Goal: Download file/media

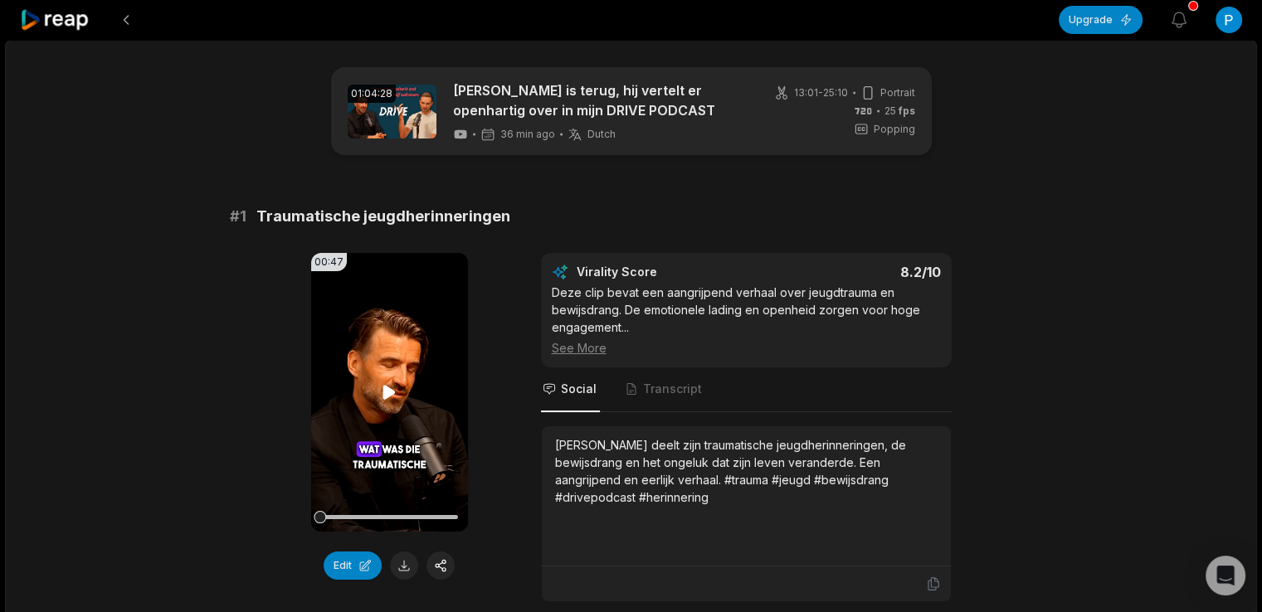
click at [391, 392] on icon at bounding box center [389, 392] width 12 height 14
click at [392, 396] on icon at bounding box center [389, 393] width 20 height 20
click at [394, 398] on icon at bounding box center [389, 393] width 20 height 20
click at [392, 400] on icon at bounding box center [389, 393] width 20 height 20
click at [391, 401] on icon at bounding box center [389, 393] width 20 height 20
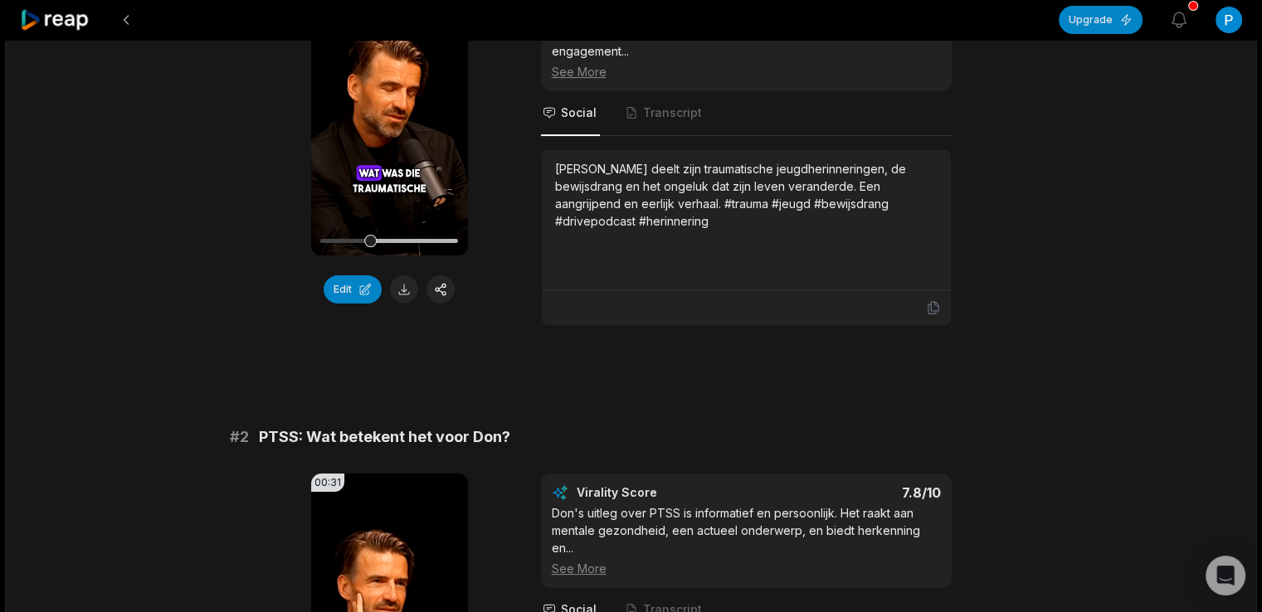
scroll to position [553, 0]
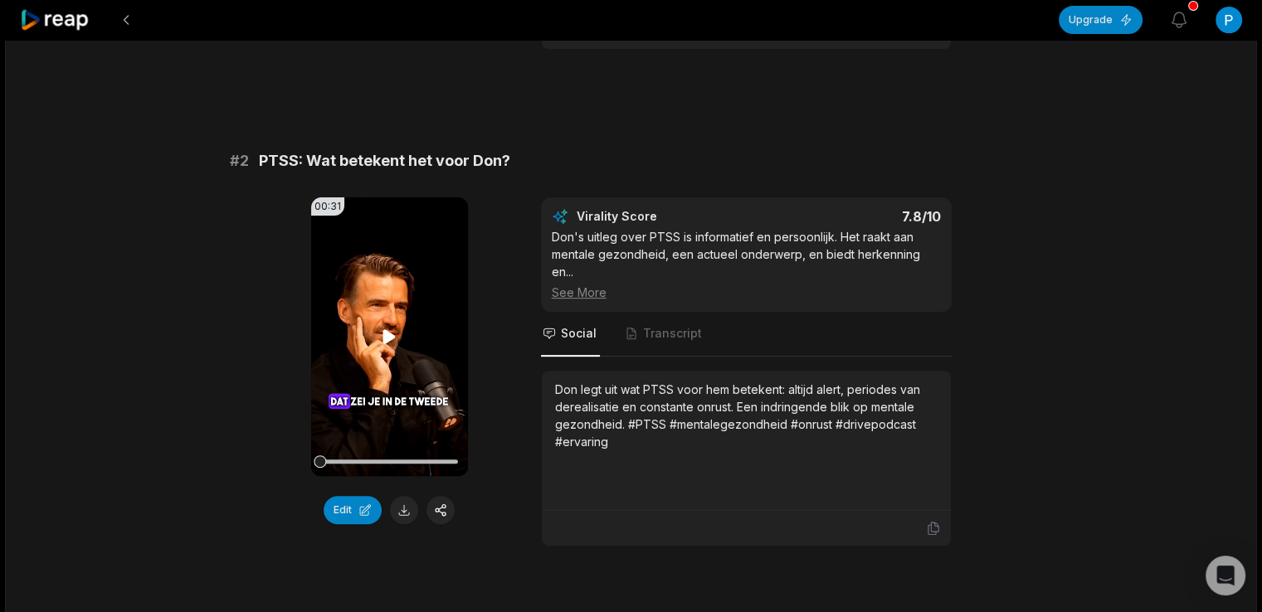
click at [383, 336] on icon at bounding box center [389, 336] width 12 height 14
click at [398, 336] on icon at bounding box center [389, 337] width 20 height 20
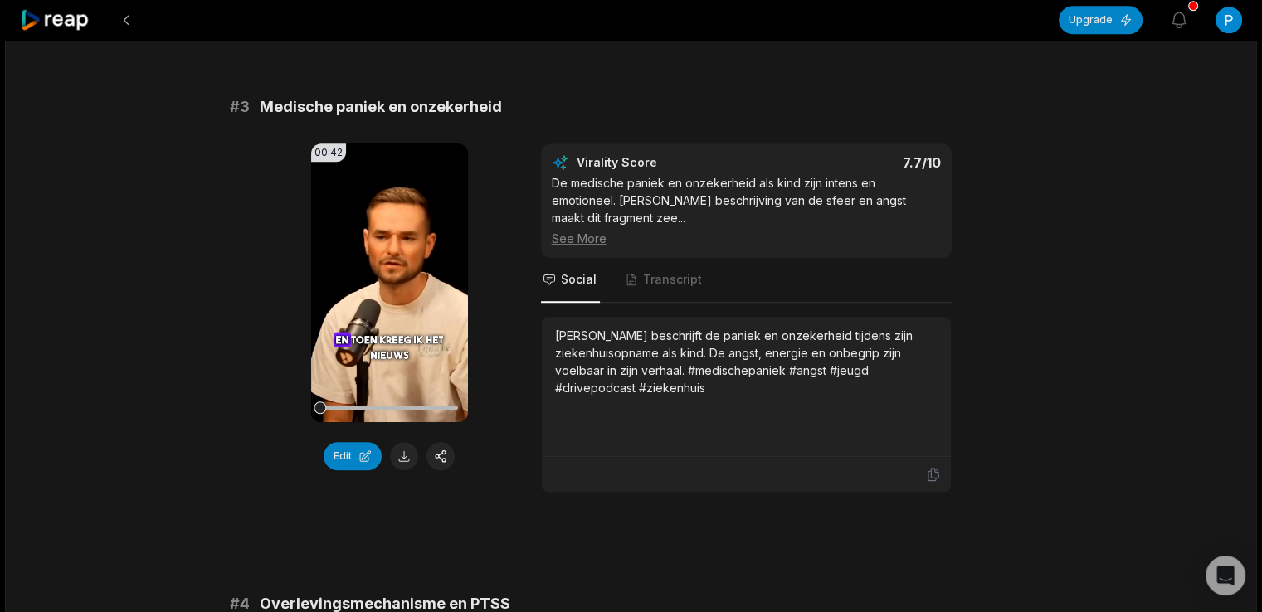
scroll to position [1106, 0]
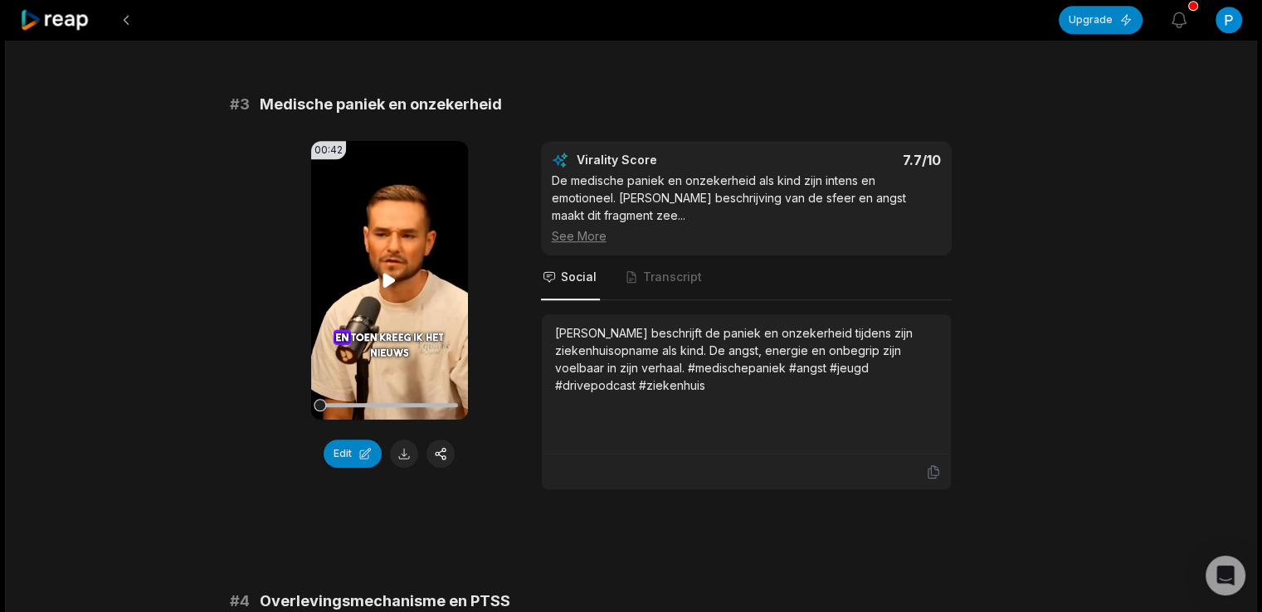
click at [388, 273] on icon at bounding box center [389, 280] width 12 height 14
click at [388, 271] on icon at bounding box center [389, 281] width 20 height 20
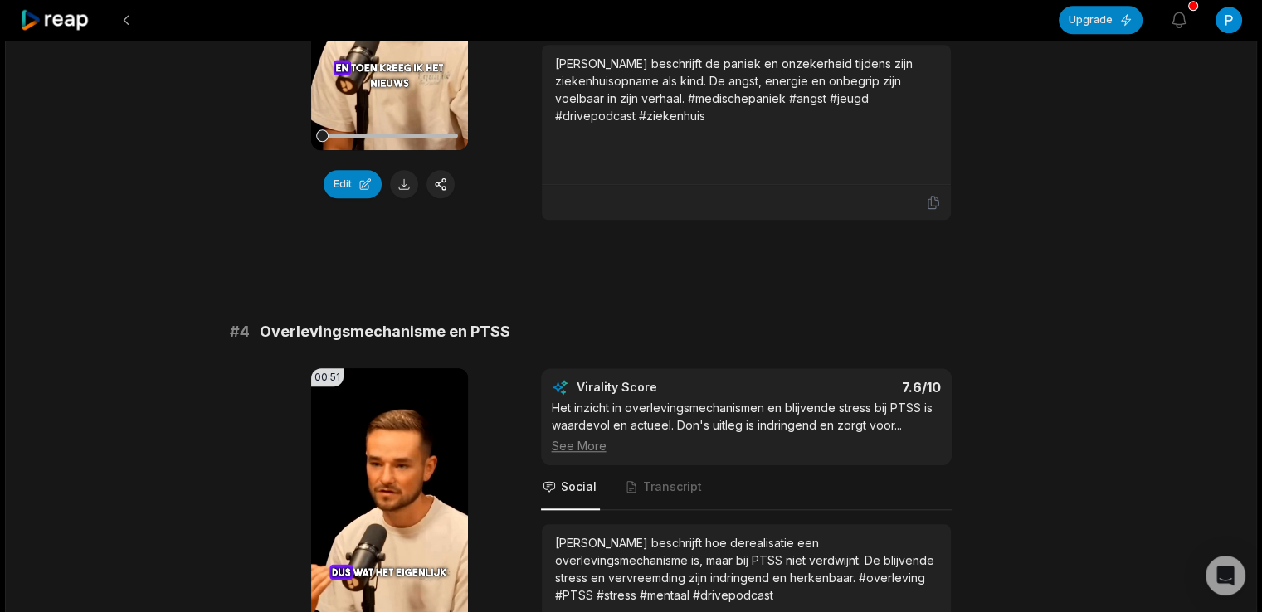
scroll to position [1383, 0]
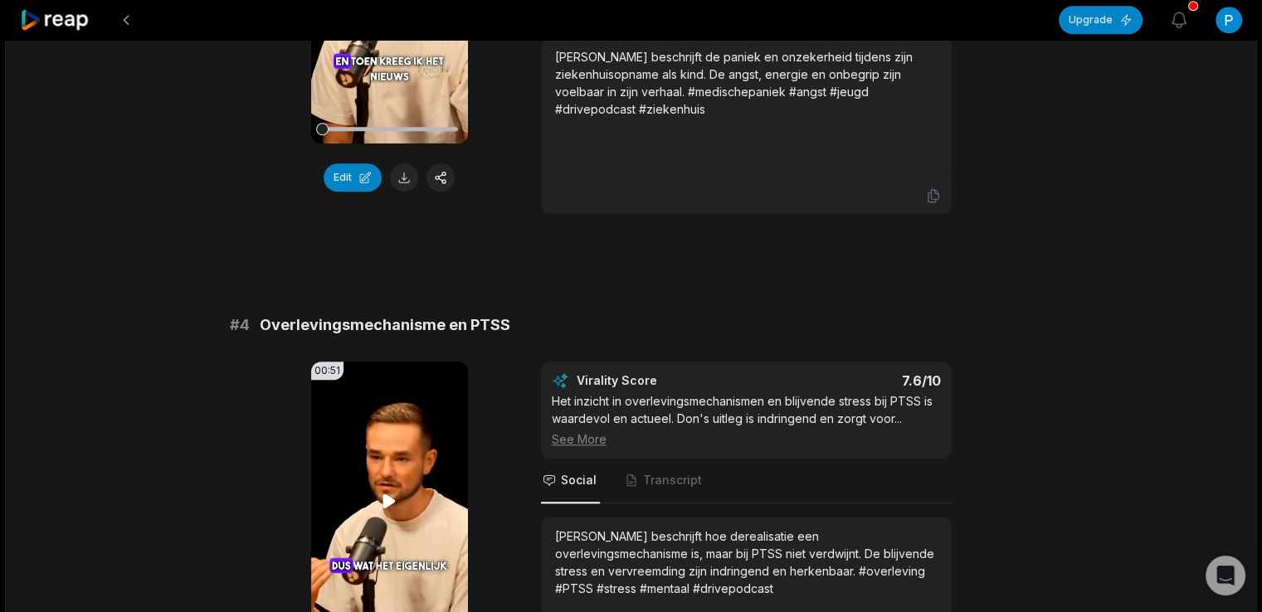
click at [390, 491] on icon at bounding box center [389, 501] width 20 height 20
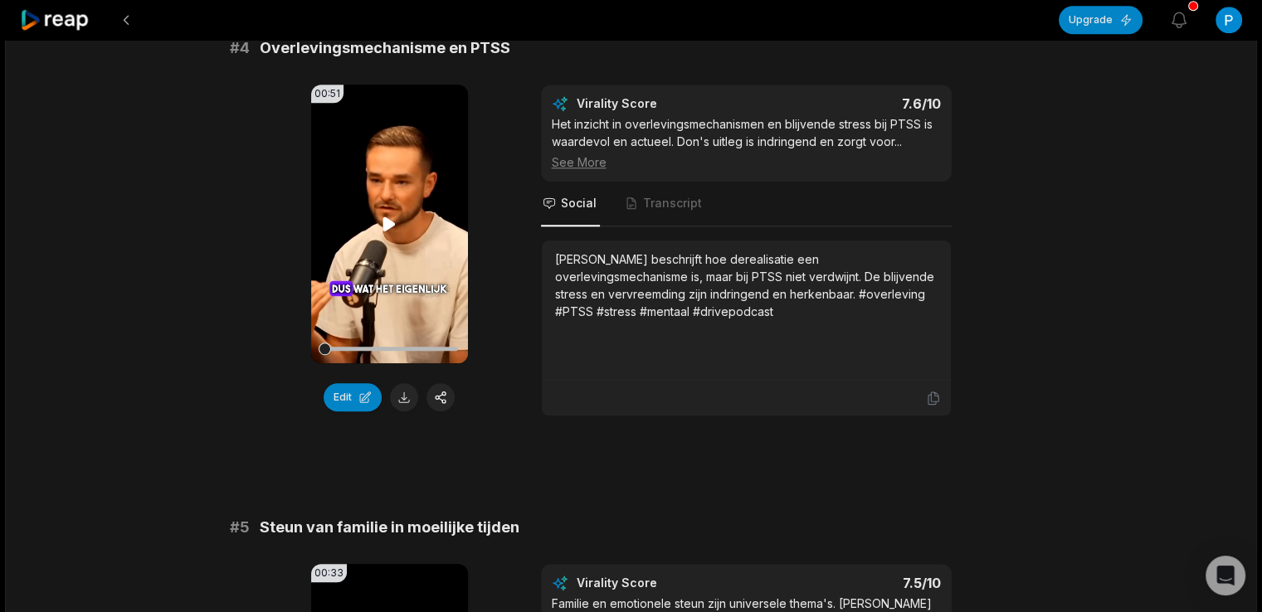
scroll to position [1936, 0]
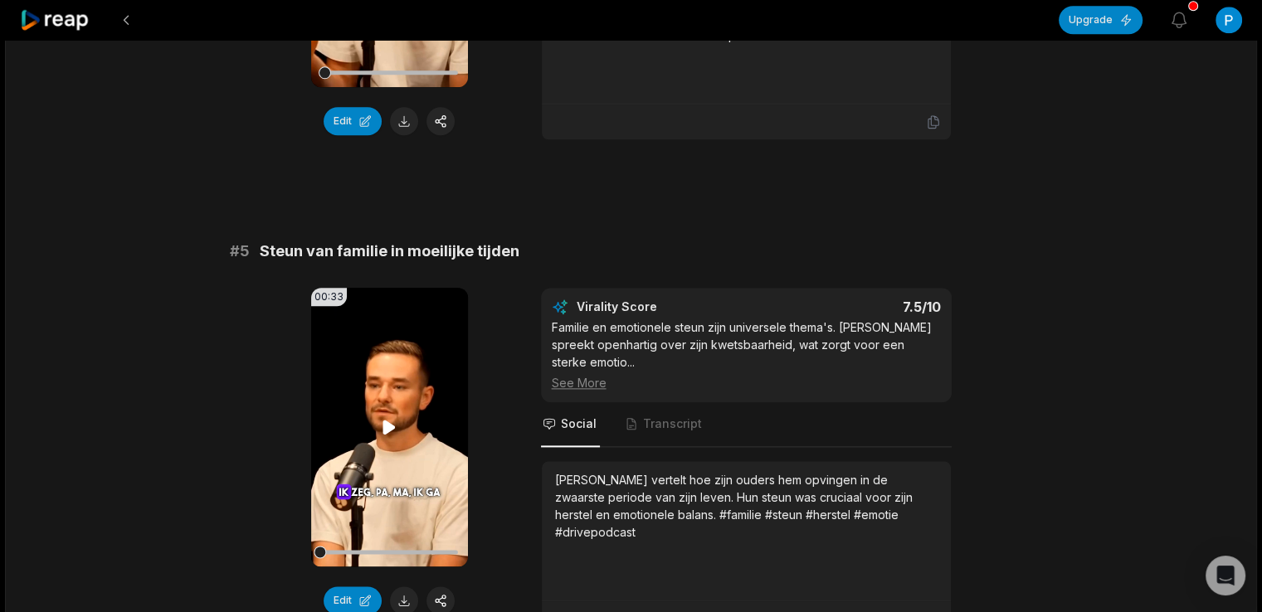
click at [385, 420] on icon at bounding box center [389, 427] width 12 height 14
click at [388, 417] on icon at bounding box center [389, 427] width 20 height 20
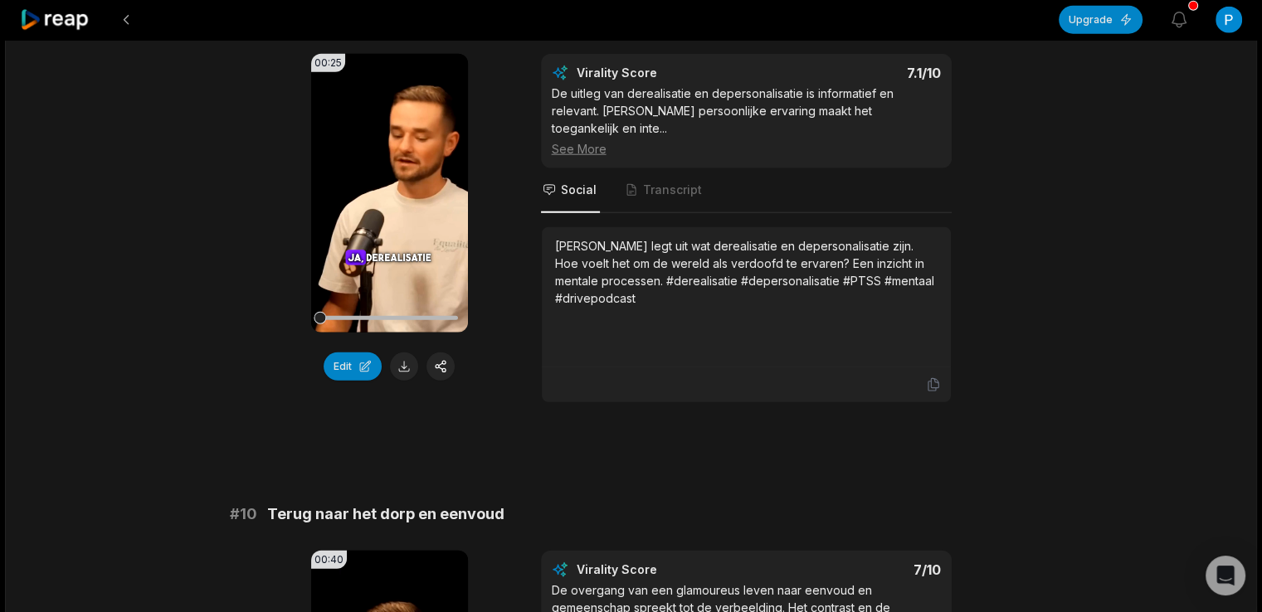
scroll to position [4530, 0]
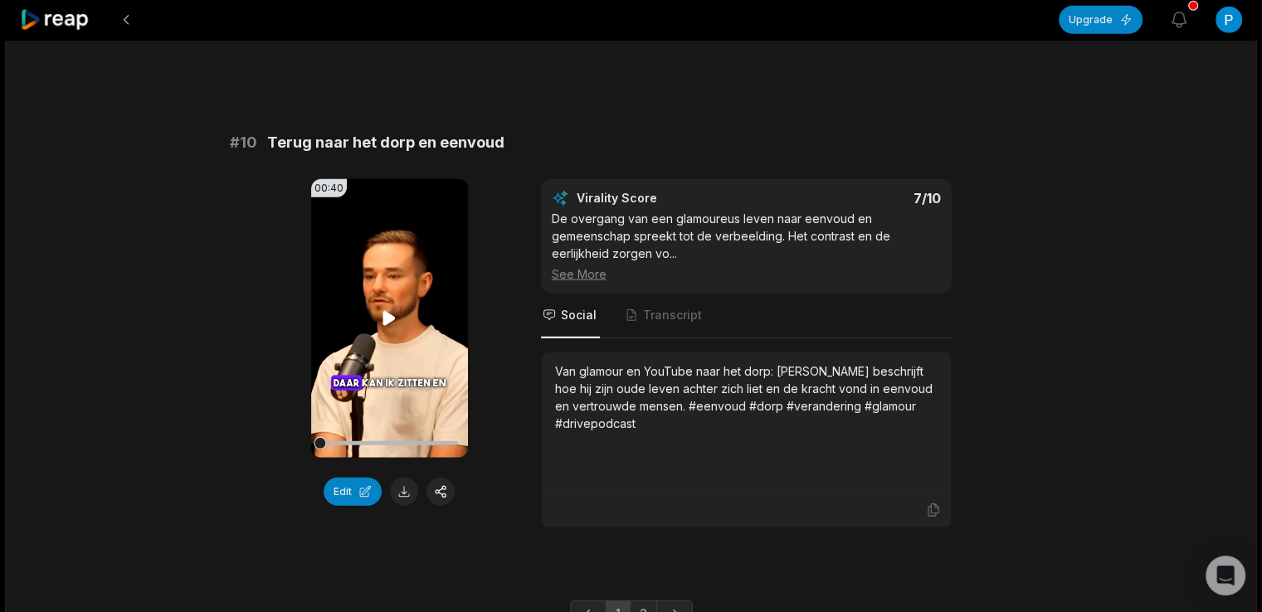
click at [391, 311] on icon at bounding box center [389, 318] width 12 height 14
click at [388, 309] on icon at bounding box center [389, 319] width 20 height 20
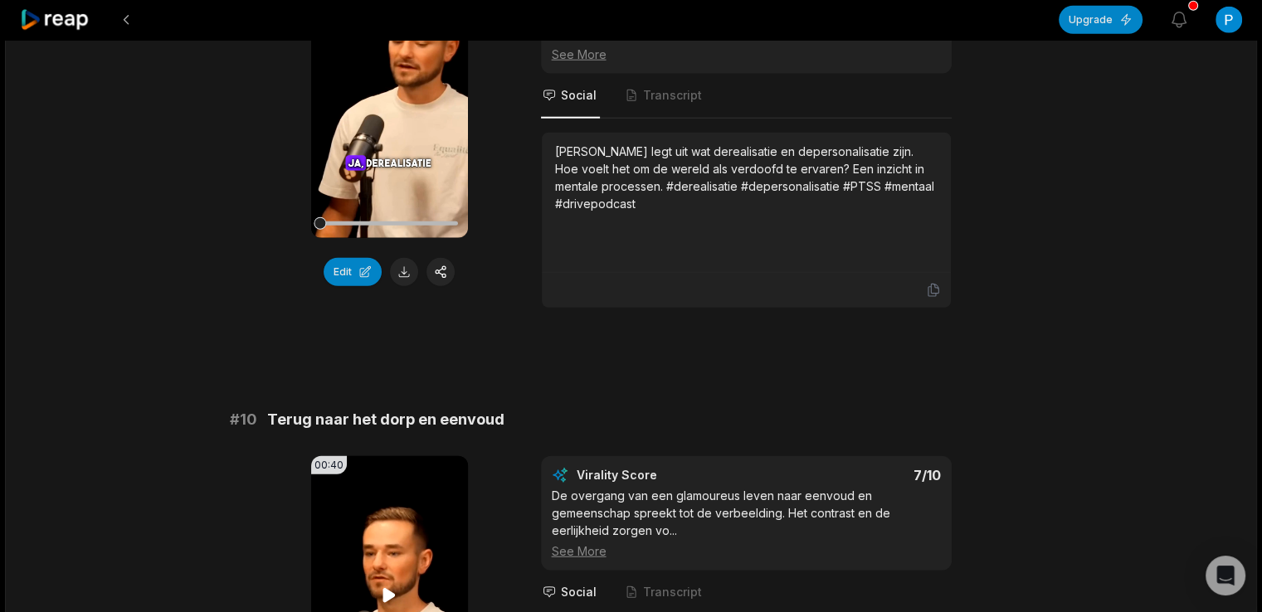
scroll to position [3977, 0]
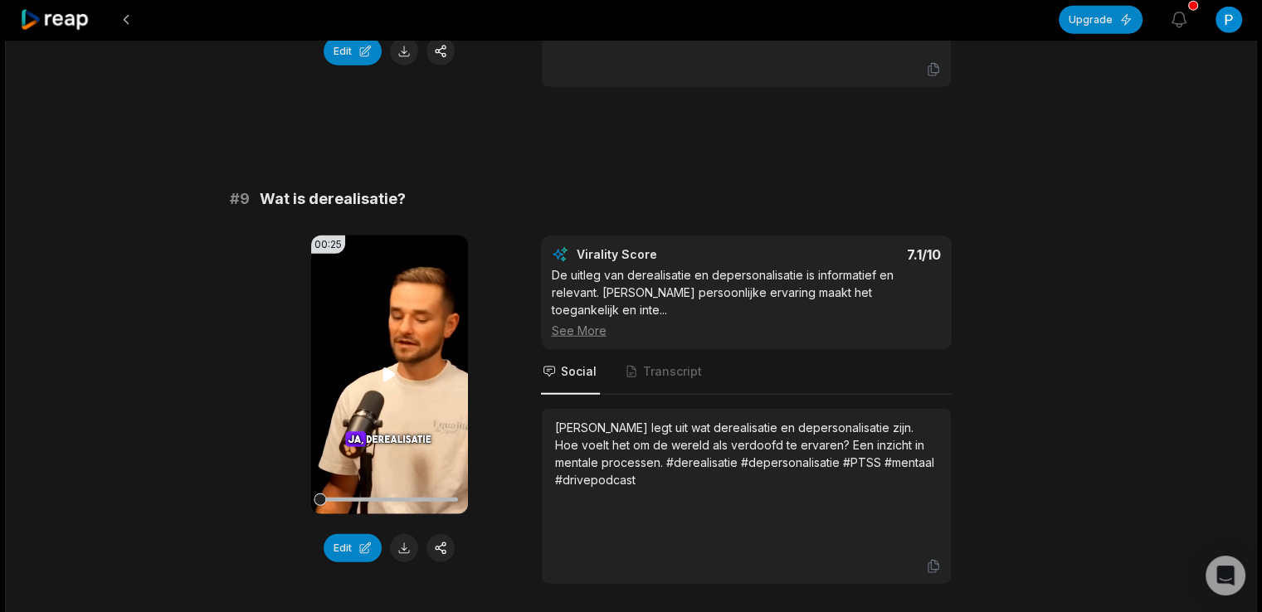
click at [389, 368] on icon at bounding box center [389, 375] width 12 height 14
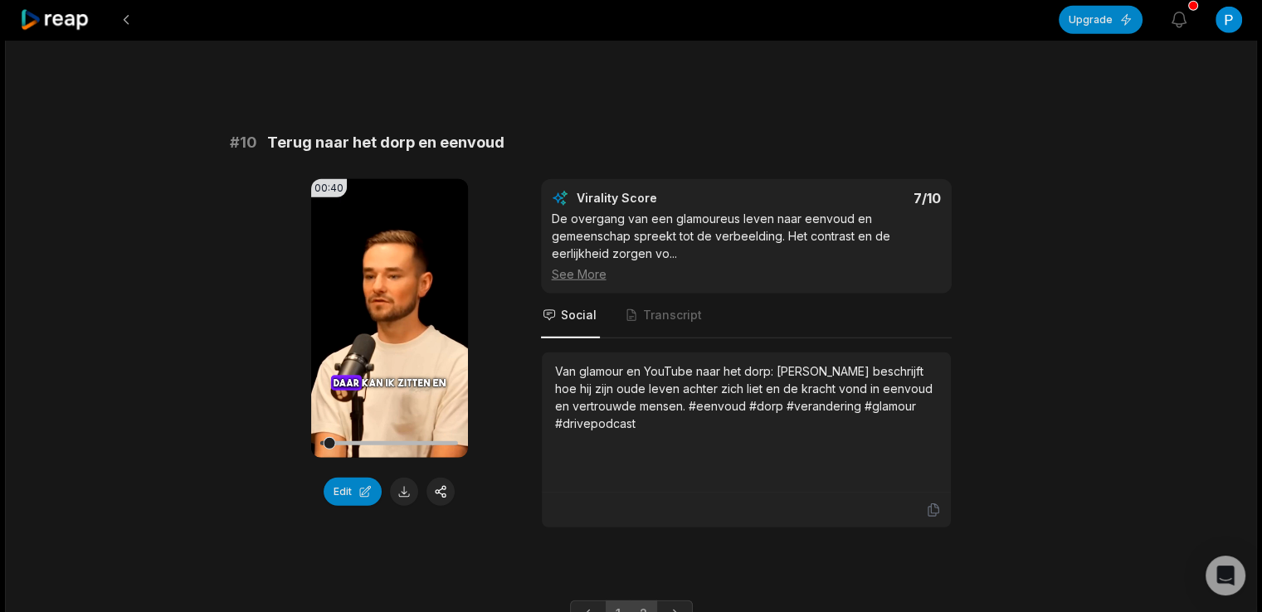
click at [648, 601] on link "2" at bounding box center [643, 614] width 27 height 27
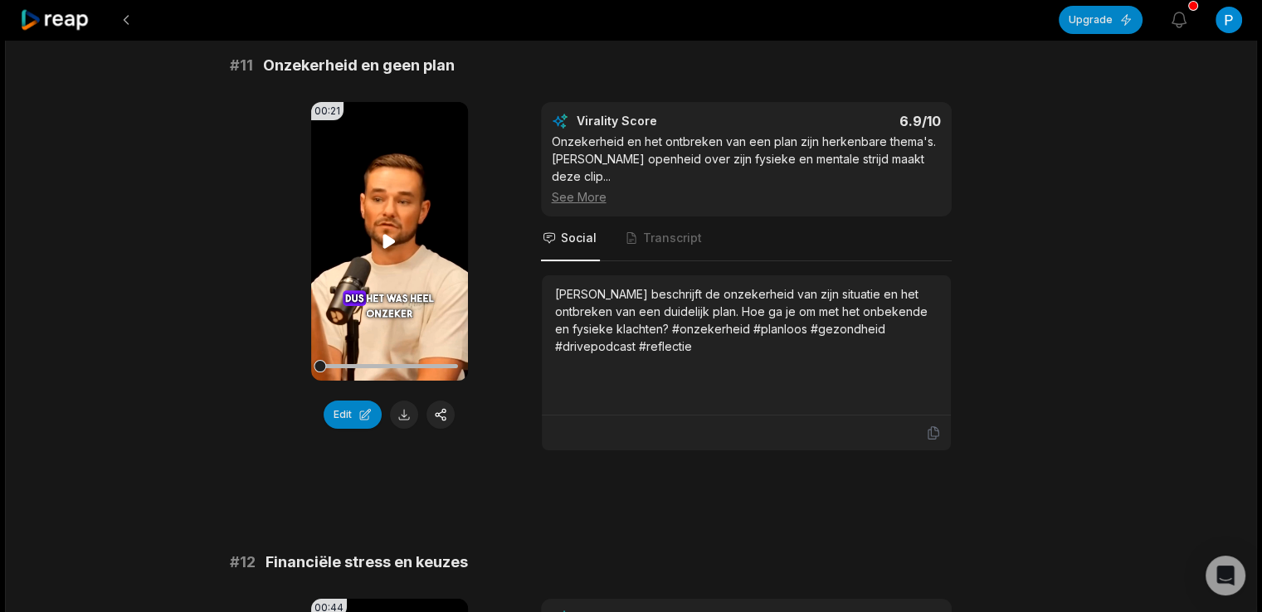
scroll to position [0, 0]
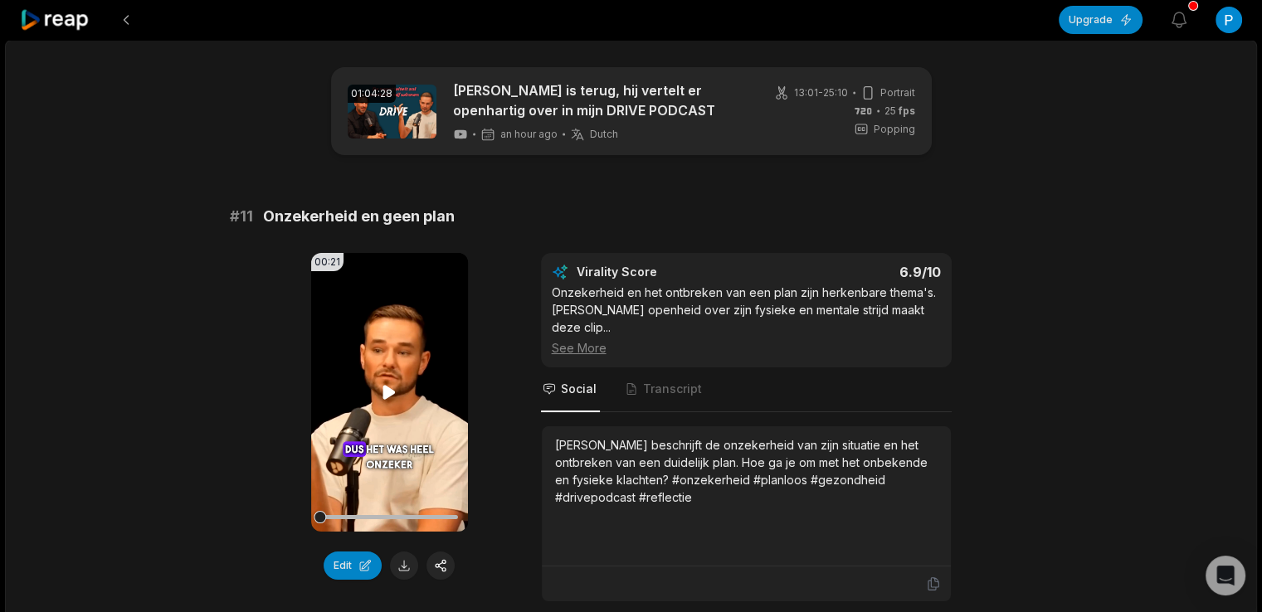
click at [392, 387] on icon at bounding box center [389, 393] width 20 height 20
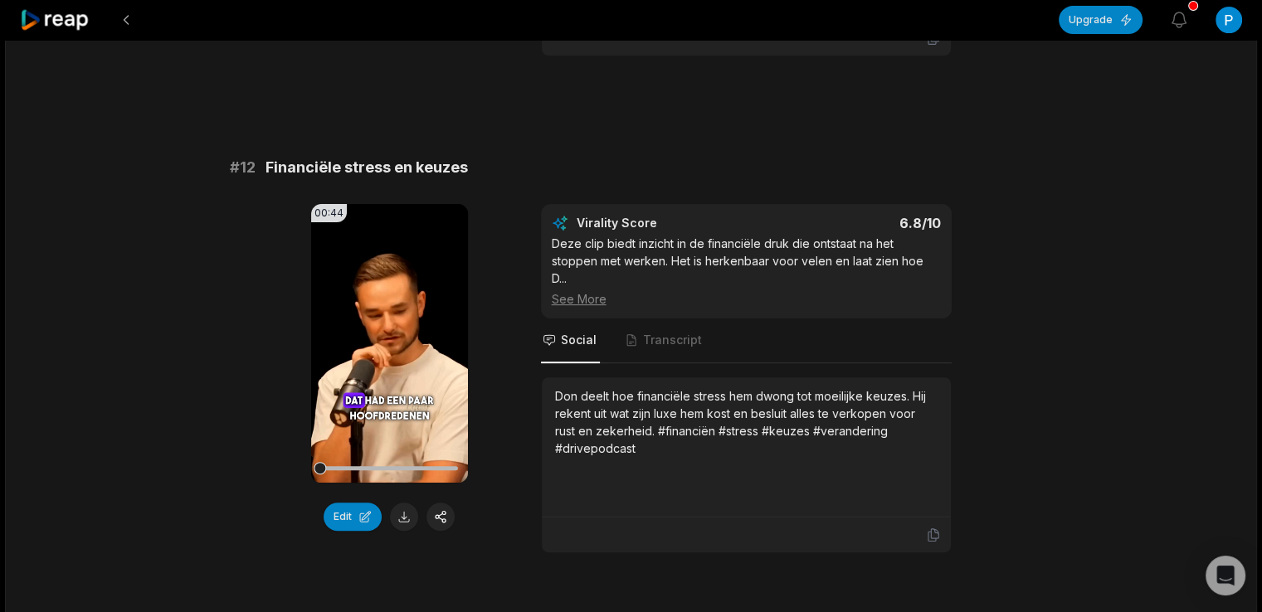
scroll to position [553, 0]
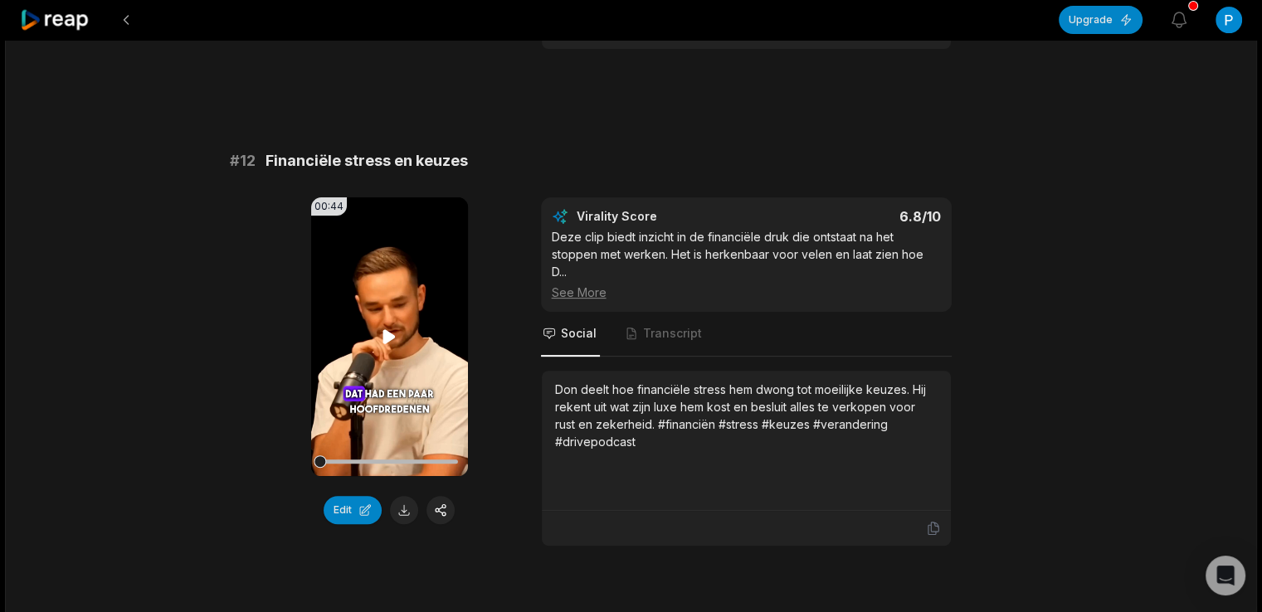
click at [379, 327] on icon at bounding box center [389, 337] width 20 height 20
click at [385, 327] on icon at bounding box center [389, 337] width 20 height 20
click at [388, 300] on video "Your browser does not support mp4 format." at bounding box center [389, 337] width 157 height 279
click at [388, 327] on icon at bounding box center [389, 337] width 20 height 20
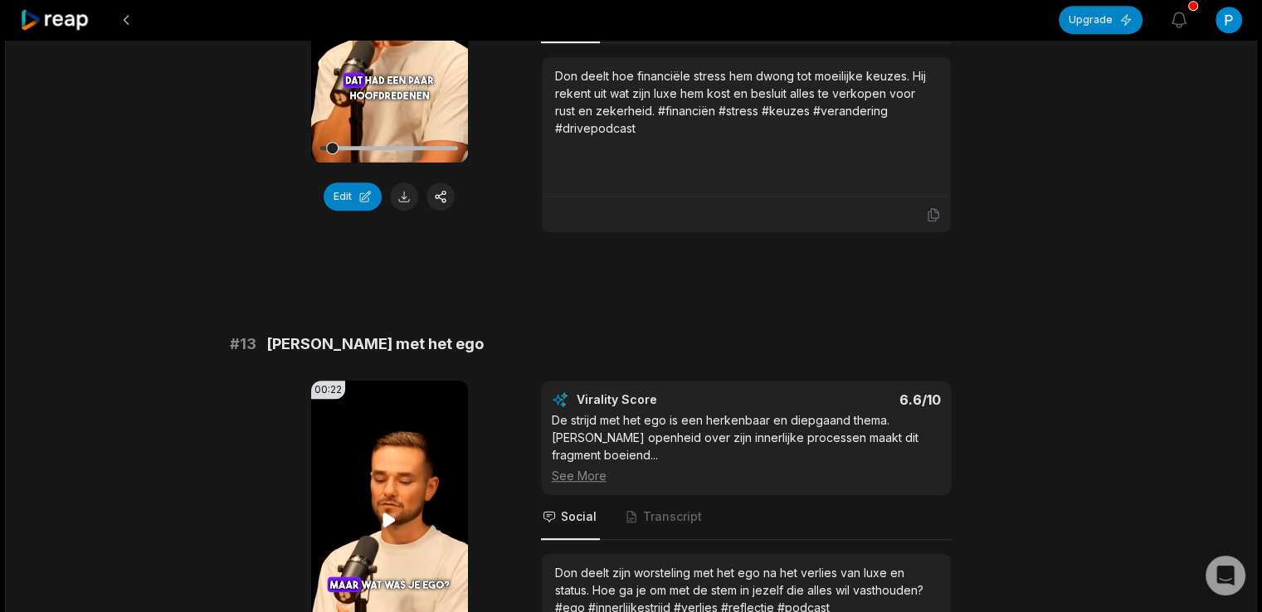
scroll to position [1094, 0]
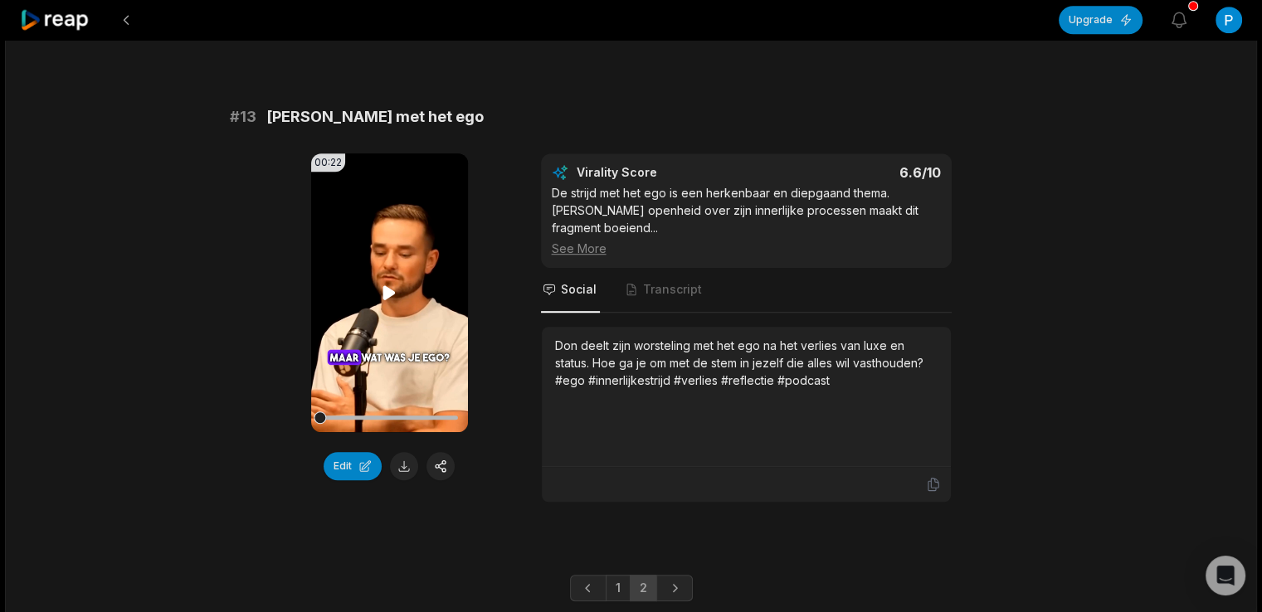
click at [392, 283] on icon at bounding box center [389, 293] width 20 height 20
click at [612, 575] on link "1" at bounding box center [618, 588] width 25 height 27
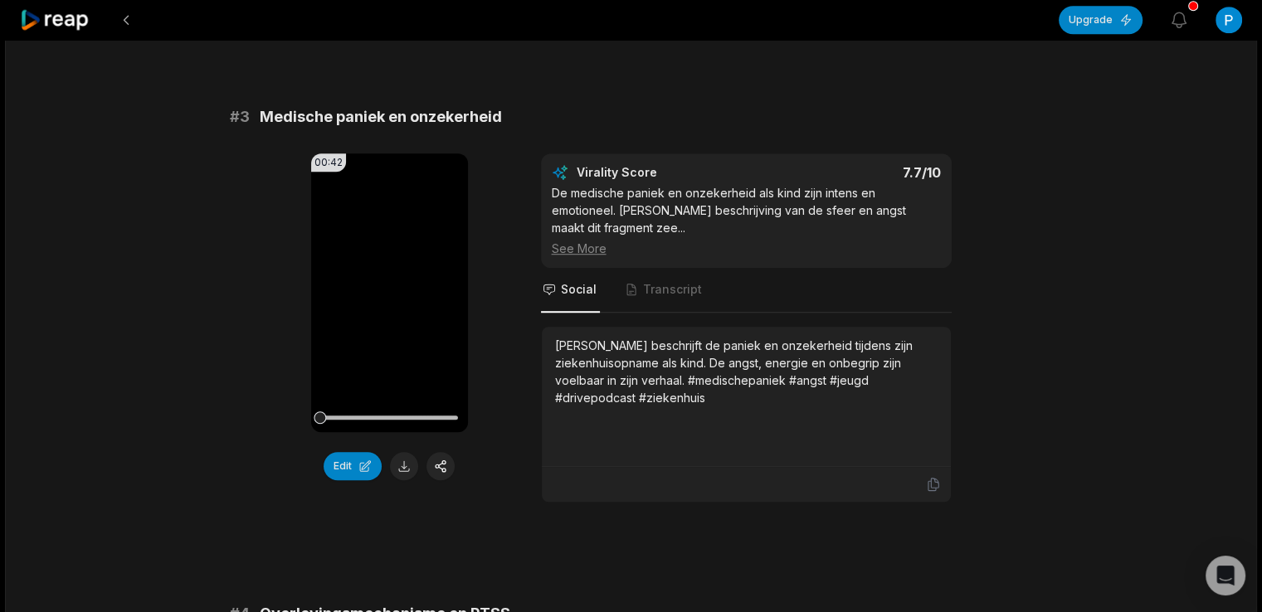
scroll to position [0, 0]
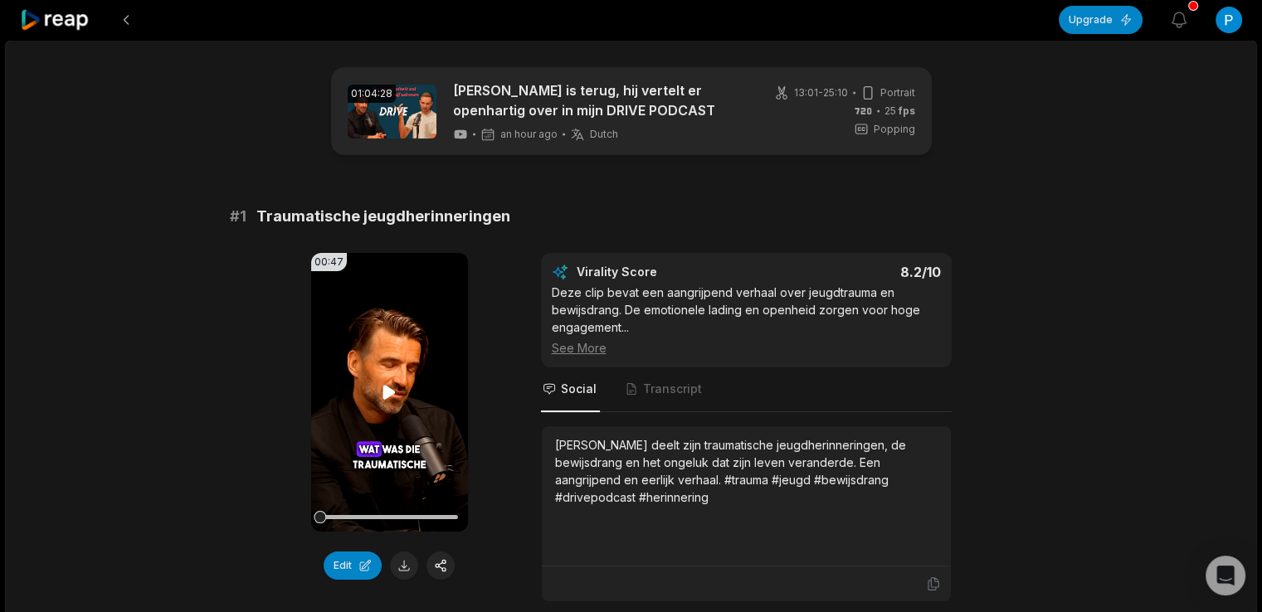
click at [390, 383] on icon at bounding box center [389, 393] width 20 height 20
click at [393, 391] on icon at bounding box center [390, 392] width 7 height 11
click at [410, 402] on video "Your browser does not support mp4 format." at bounding box center [389, 392] width 157 height 279
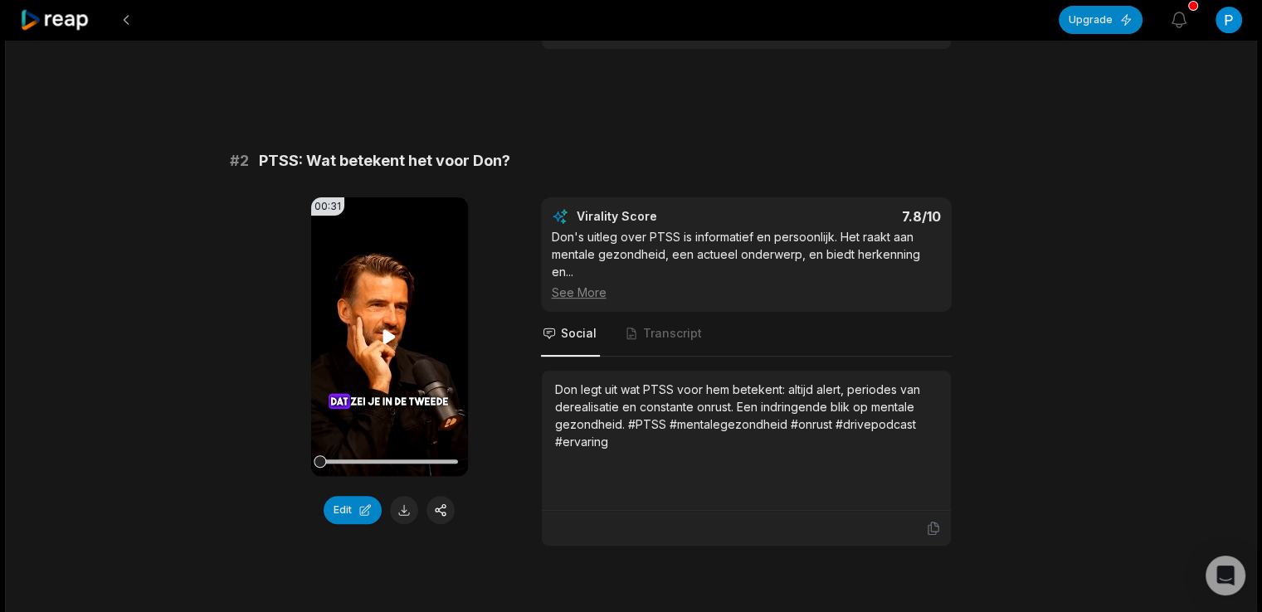
click at [393, 335] on icon at bounding box center [389, 336] width 12 height 14
click at [356, 505] on button "Edit" at bounding box center [353, 510] width 58 height 28
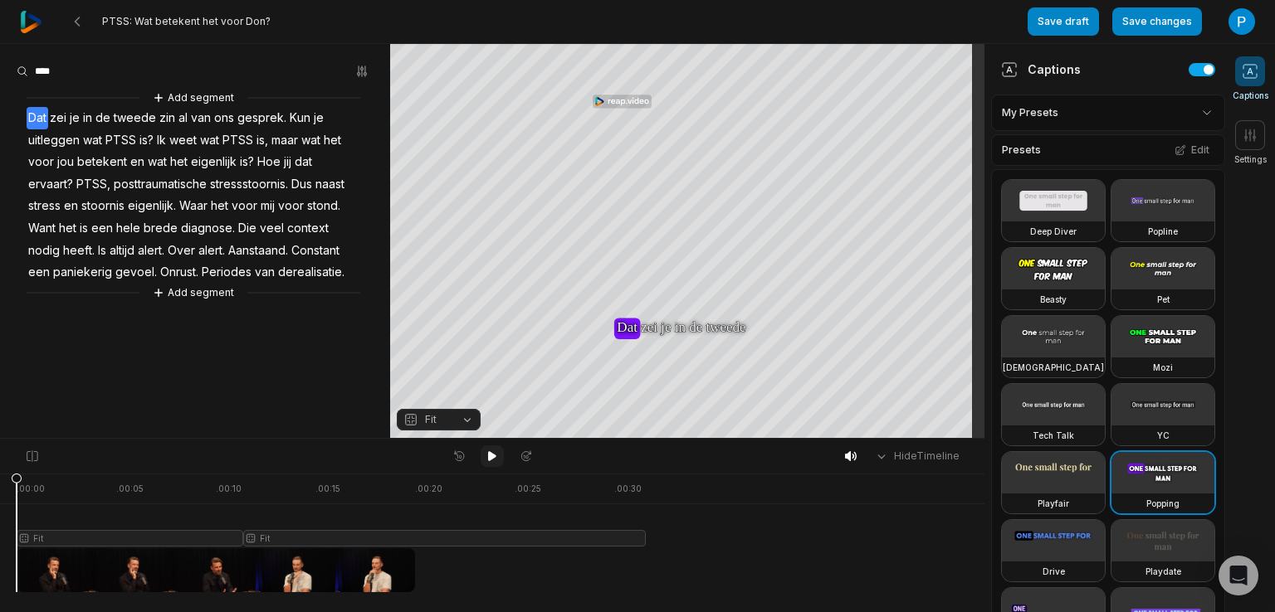
click at [484, 456] on button at bounding box center [492, 457] width 23 height 22
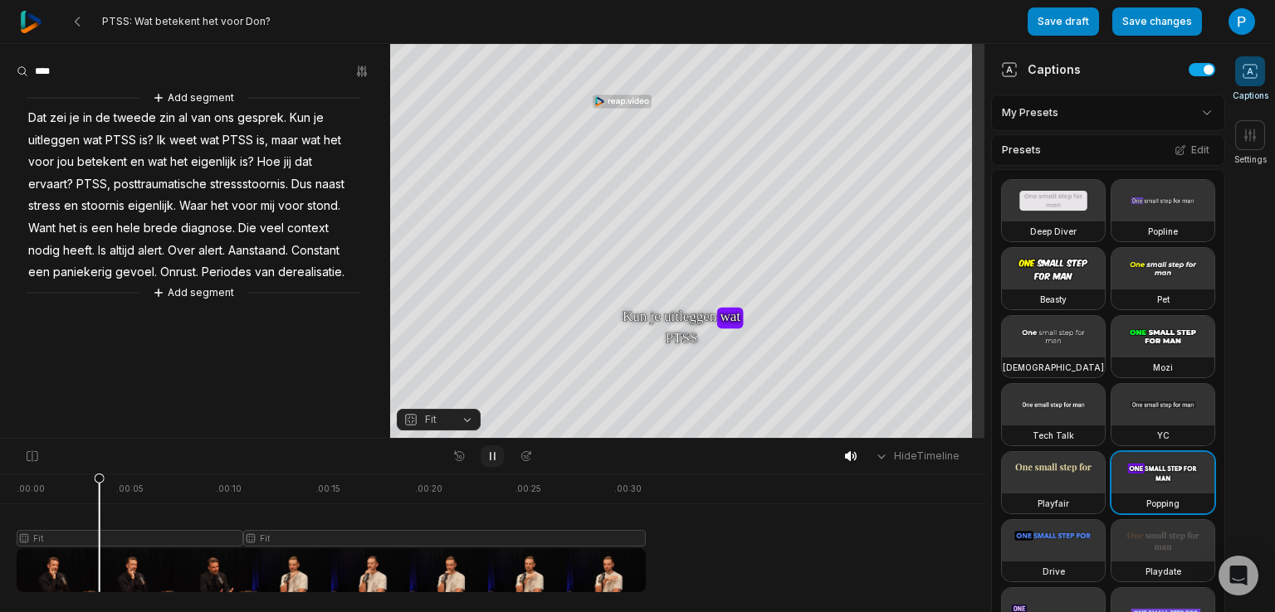
click at [484, 456] on button at bounding box center [492, 457] width 23 height 22
drag, startPoint x: 103, startPoint y: 479, endPoint x: 88, endPoint y: 483, distance: 15.5
click at [90, 483] on icon at bounding box center [95, 537] width 10 height 126
click at [495, 456] on icon at bounding box center [491, 456] width 13 height 13
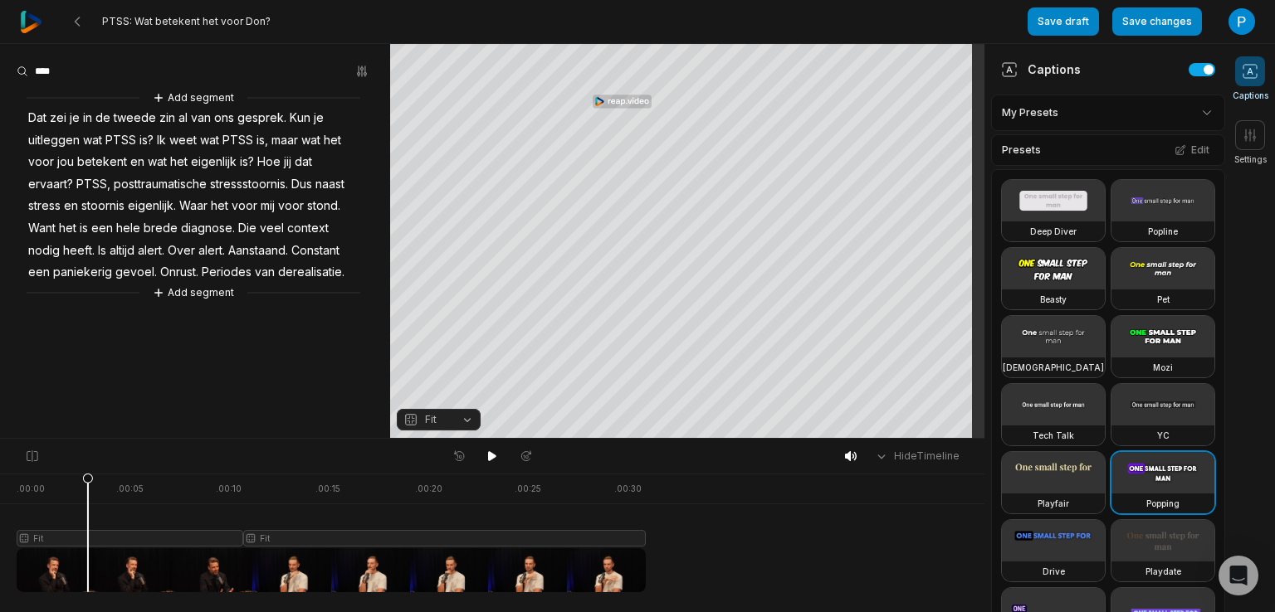
drag, startPoint x: 103, startPoint y: 477, endPoint x: 88, endPoint y: 480, distance: 15.1
click at [88, 480] on icon at bounding box center [88, 537] width 10 height 126
click at [1049, 290] on video at bounding box center [1053, 268] width 103 height 41
click at [491, 446] on button at bounding box center [492, 457] width 23 height 22
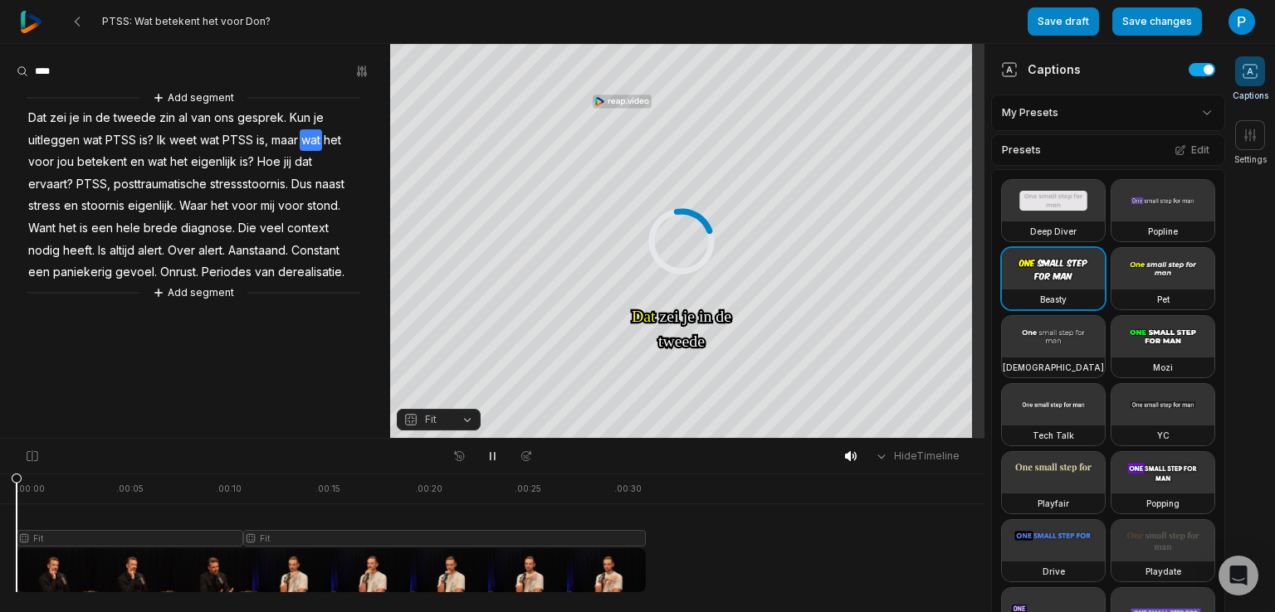
drag, startPoint x: 152, startPoint y: 476, endPoint x: -107, endPoint y: 479, distance: 258.9
click at [0, 479] on html "PTSS: Wat betekent het voor Don? Save draft Save changes Open user menu Caption…" at bounding box center [637, 306] width 1275 height 612
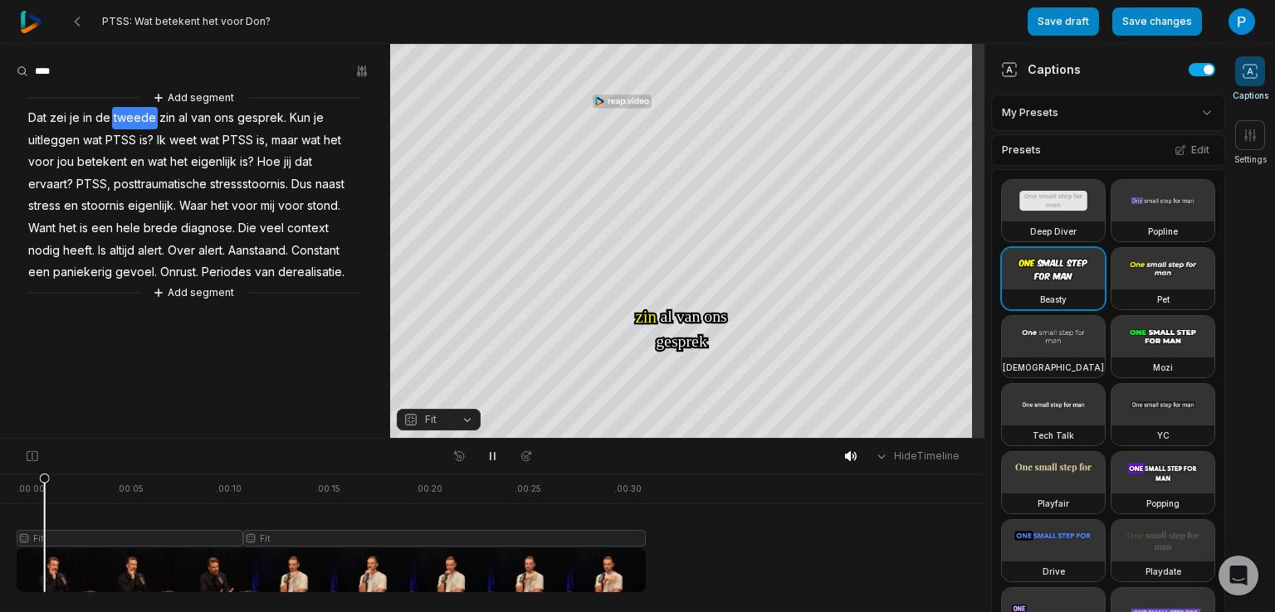
click at [1111, 222] on video at bounding box center [1162, 200] width 103 height 41
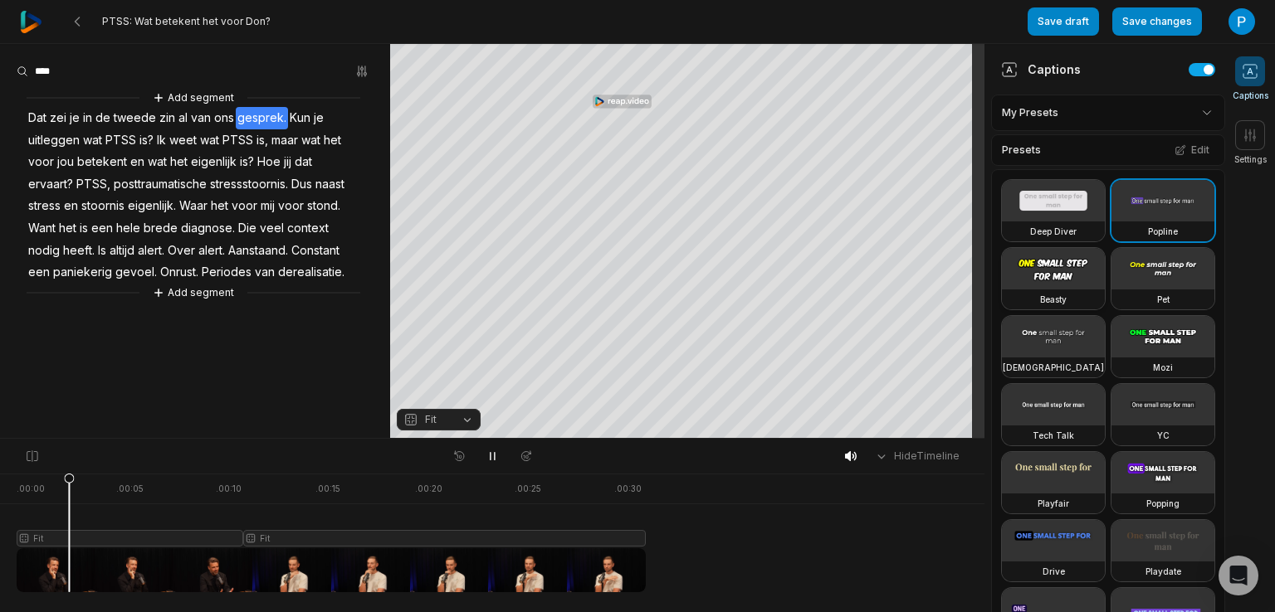
click at [1039, 290] on video at bounding box center [1053, 268] width 103 height 41
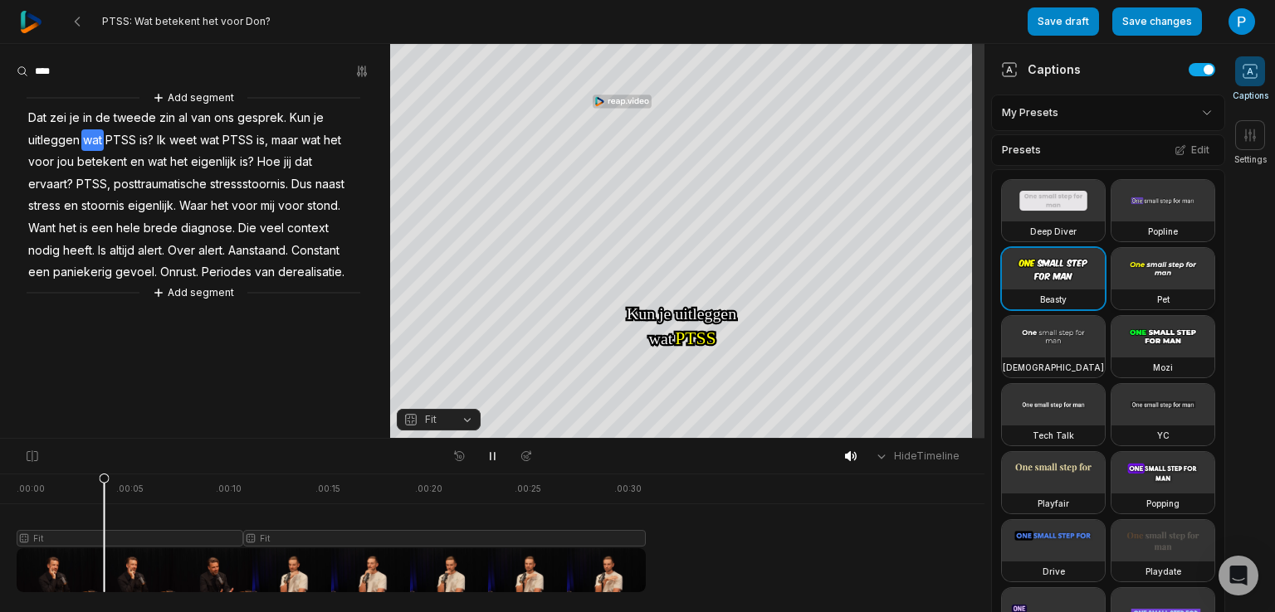
click at [1111, 290] on video at bounding box center [1162, 268] width 103 height 41
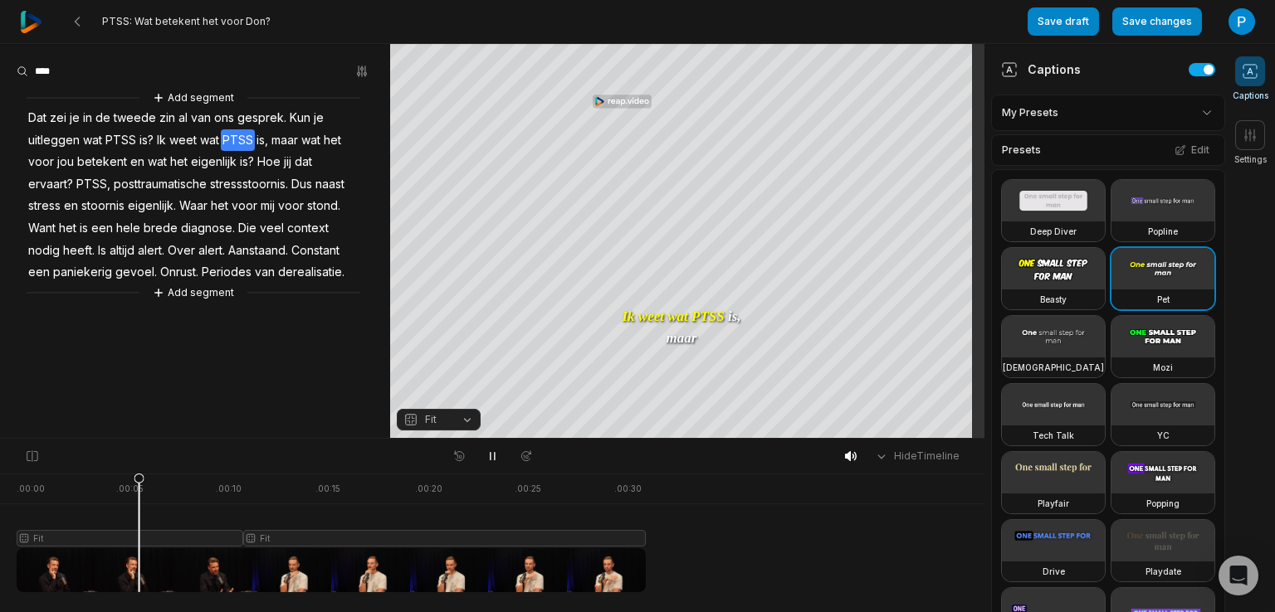
click at [1056, 358] on video at bounding box center [1053, 336] width 103 height 41
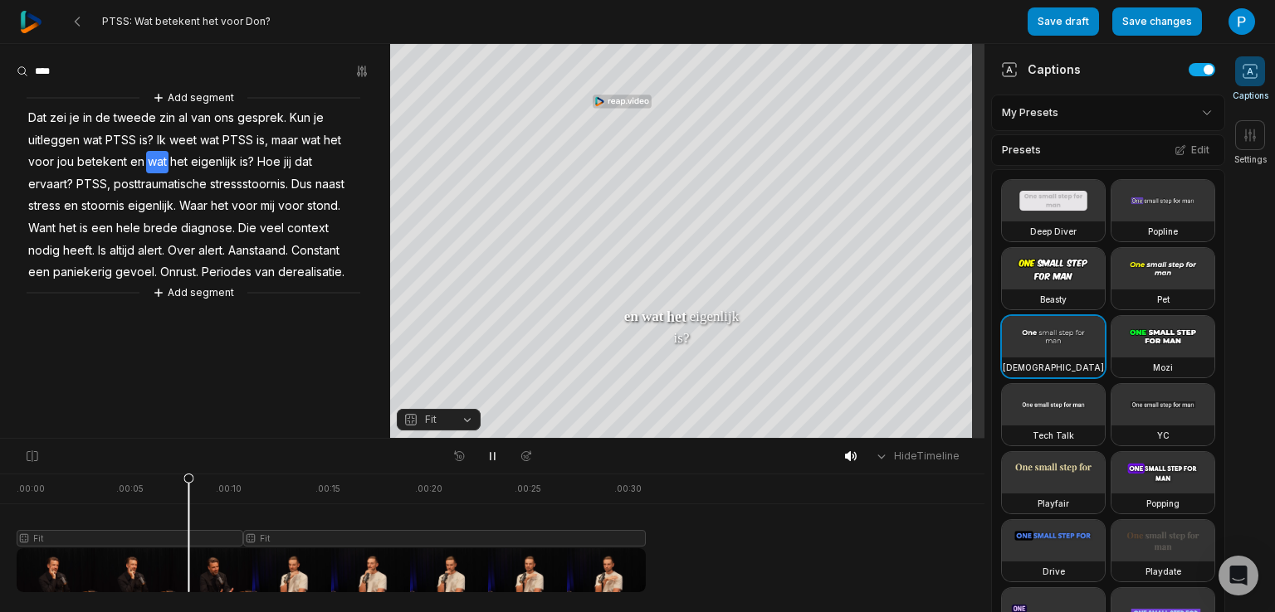
click at [1056, 290] on video at bounding box center [1053, 268] width 103 height 41
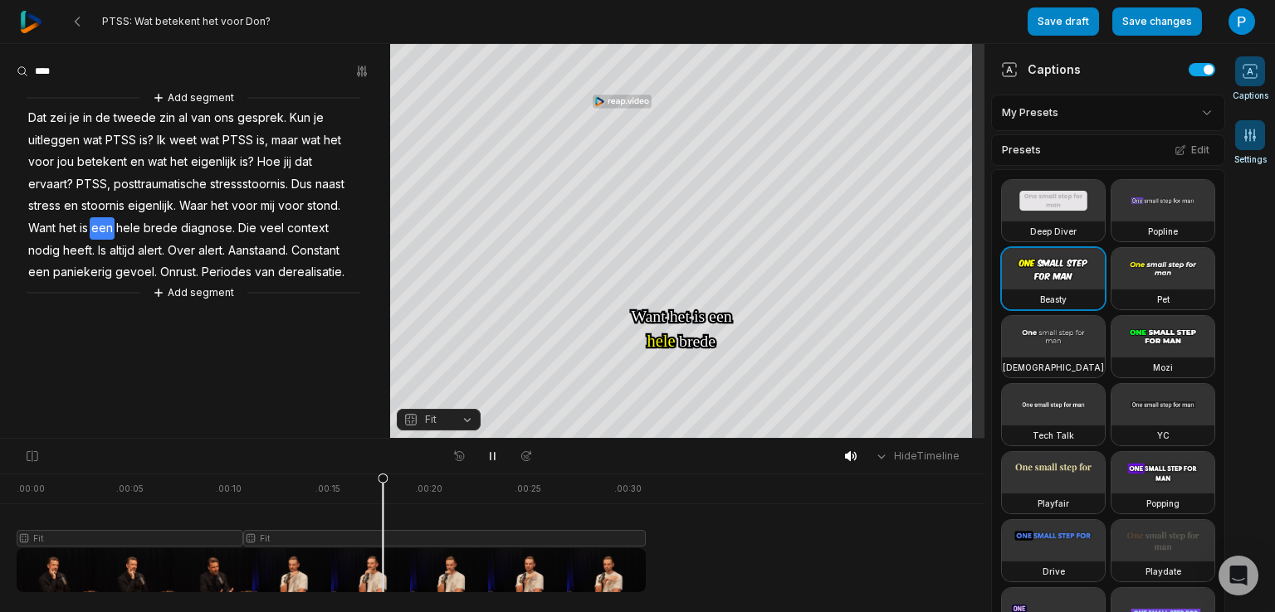
click at [1251, 143] on icon at bounding box center [1250, 135] width 17 height 17
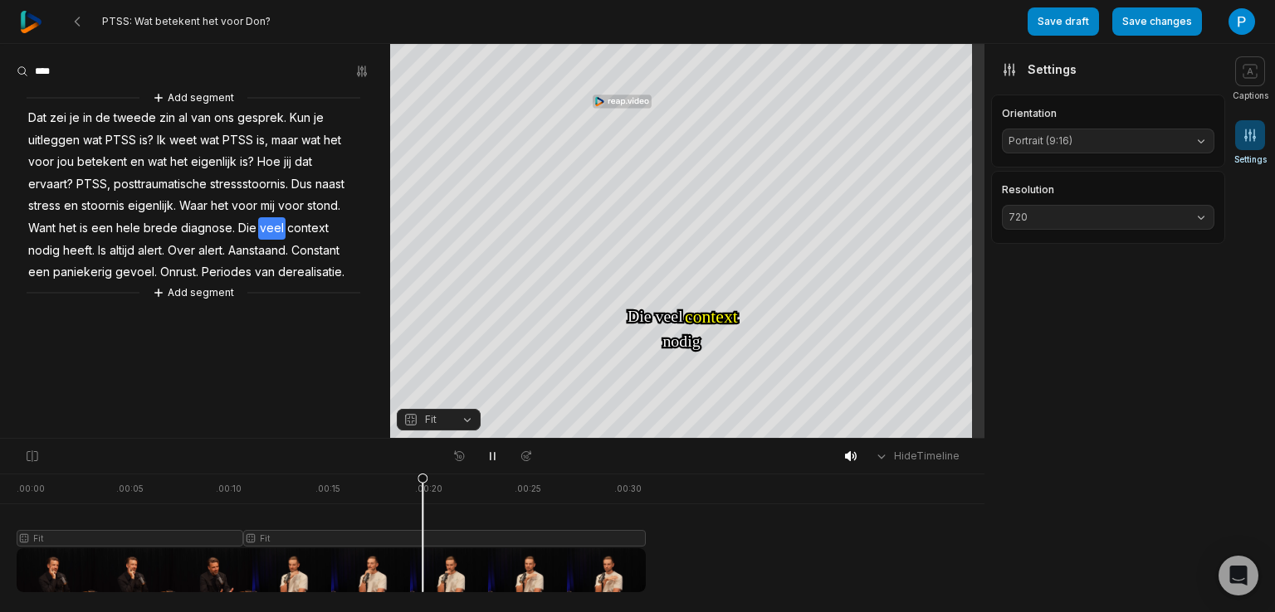
click at [1187, 210] on button "720" at bounding box center [1108, 217] width 212 height 25
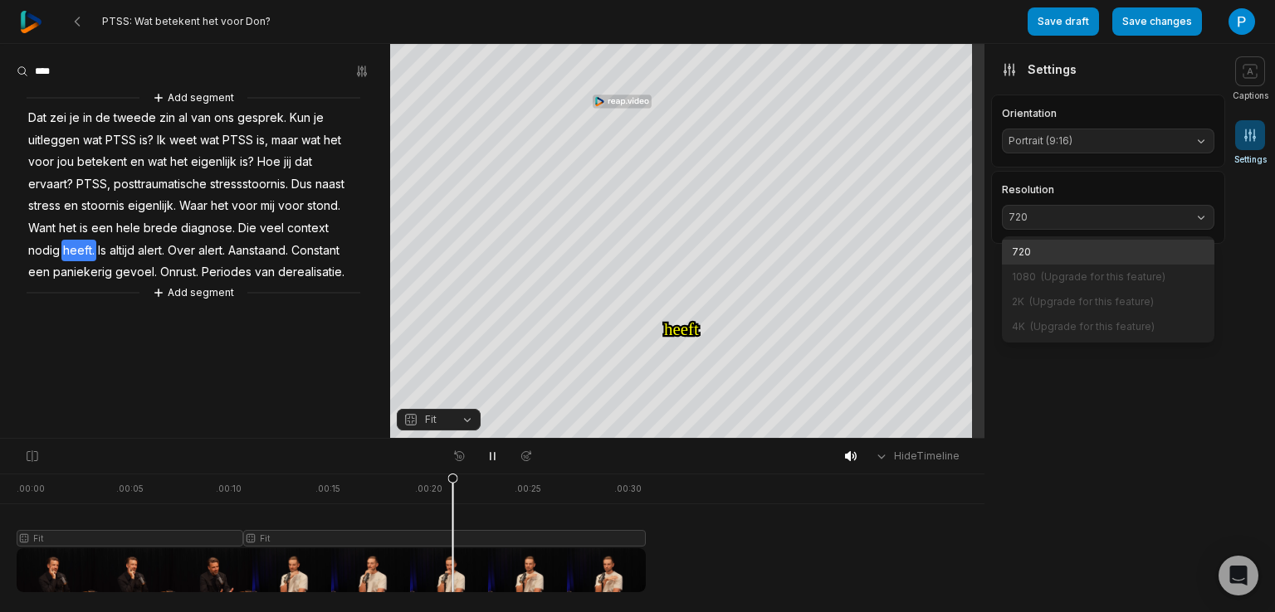
click at [1109, 422] on aside "Captions My Presets Presets Edit Deep Diver Popline Beasty Pet Zen Mozi Tech Ta…" at bounding box center [1104, 328] width 241 height 568
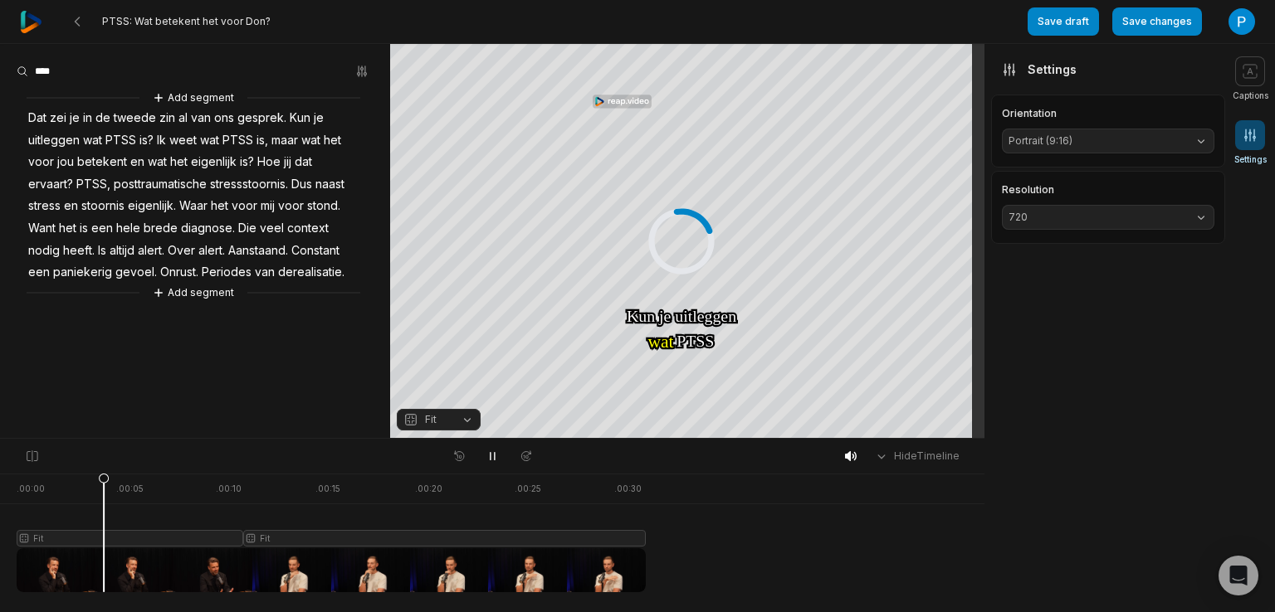
drag, startPoint x: 505, startPoint y: 484, endPoint x: 80, endPoint y: 493, distance: 425.0
click at [99, 496] on icon at bounding box center [104, 537] width 10 height 126
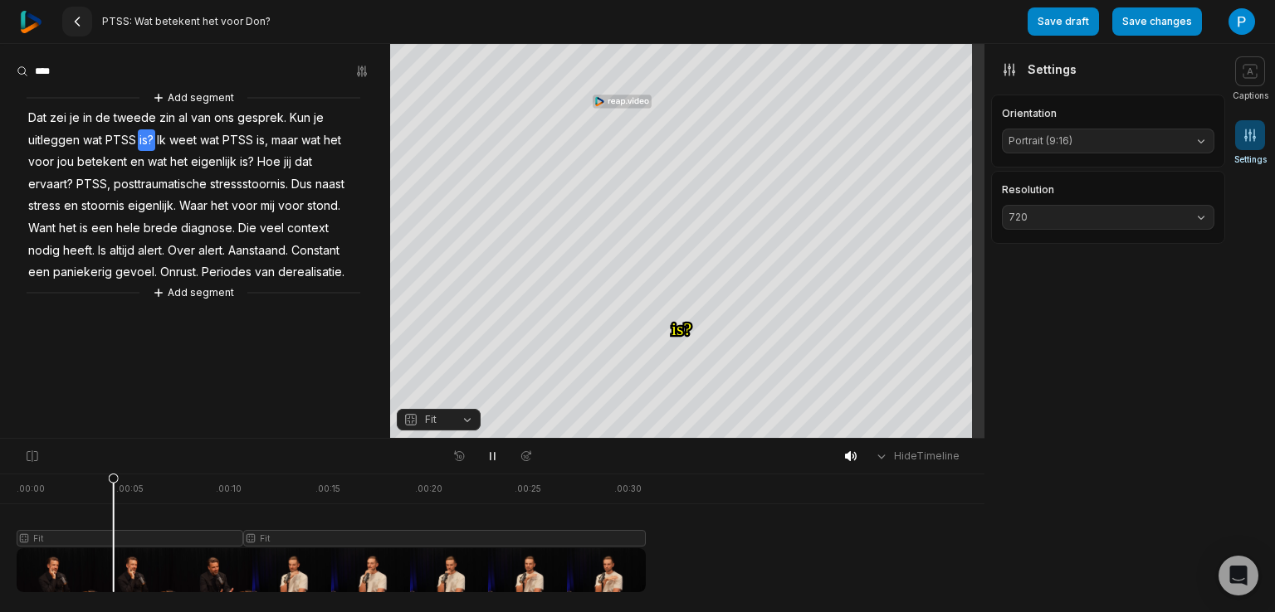
click at [80, 20] on icon at bounding box center [77, 21] width 13 height 13
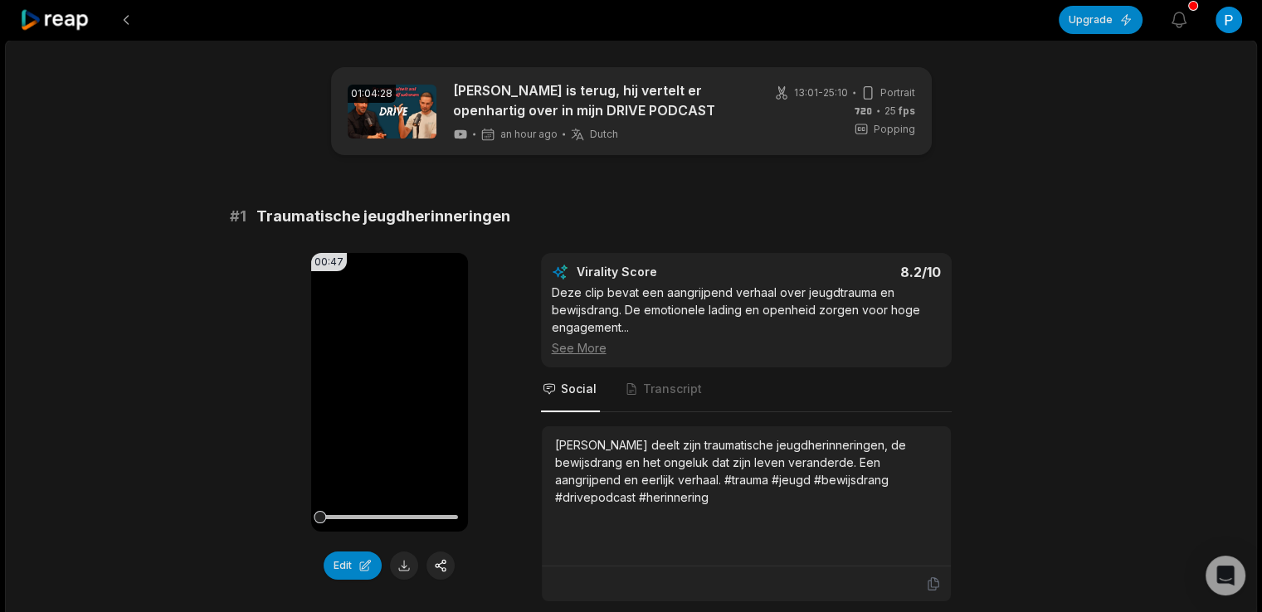
scroll to position [553, 0]
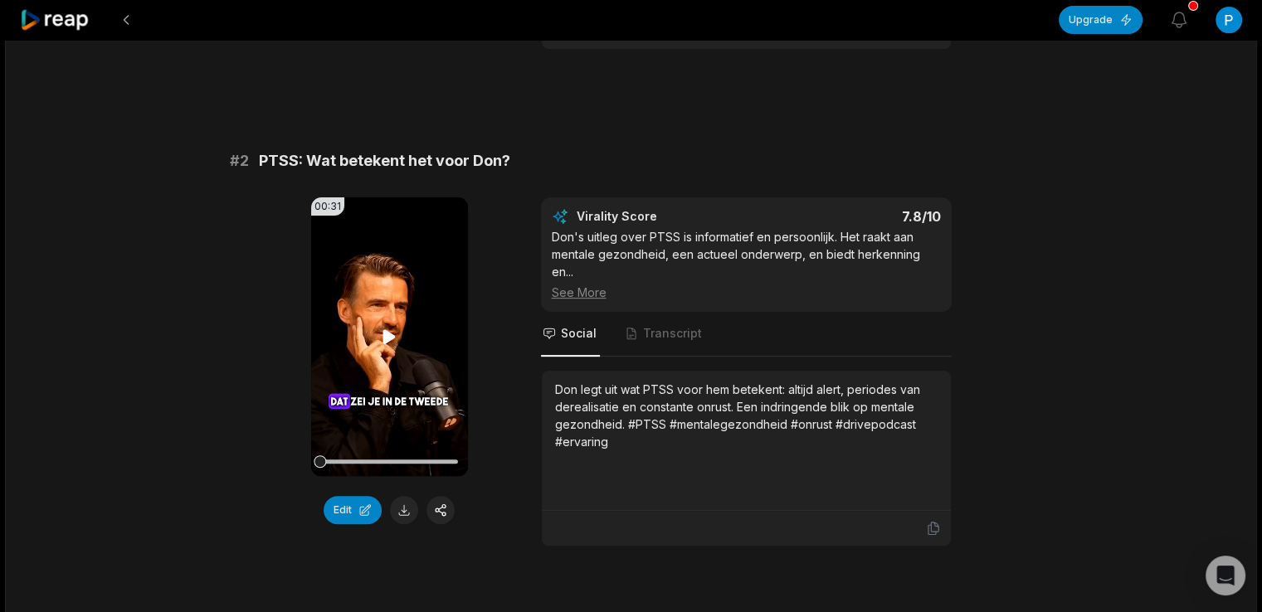
click at [392, 336] on icon at bounding box center [389, 336] width 12 height 14
click at [386, 327] on icon at bounding box center [389, 337] width 20 height 20
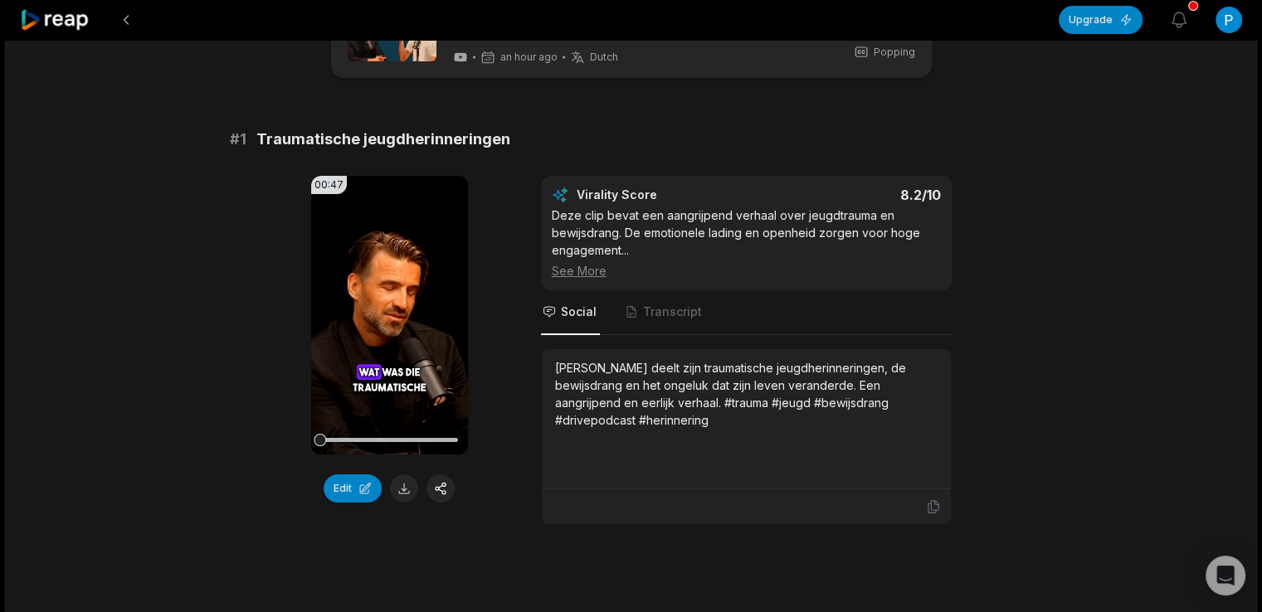
scroll to position [0, 0]
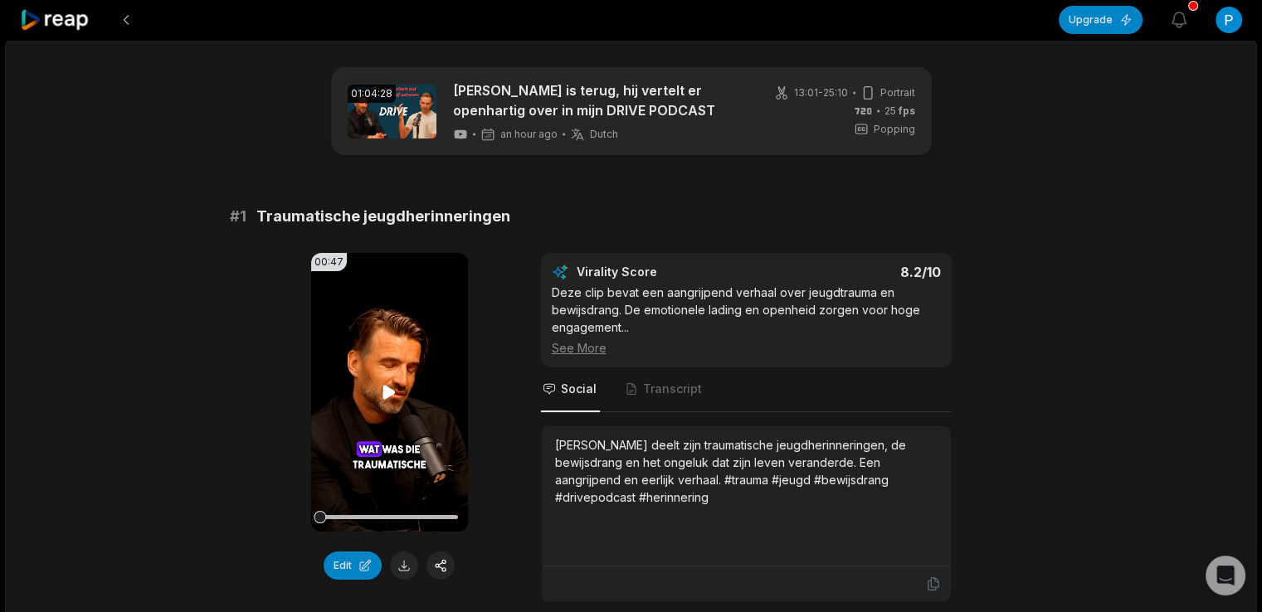
click at [392, 393] on icon at bounding box center [389, 392] width 12 height 14
click at [392, 393] on icon at bounding box center [389, 393] width 20 height 20
click at [380, 385] on icon at bounding box center [389, 393] width 20 height 20
click at [388, 383] on icon at bounding box center [389, 393] width 20 height 20
click at [390, 388] on icon at bounding box center [389, 392] width 12 height 14
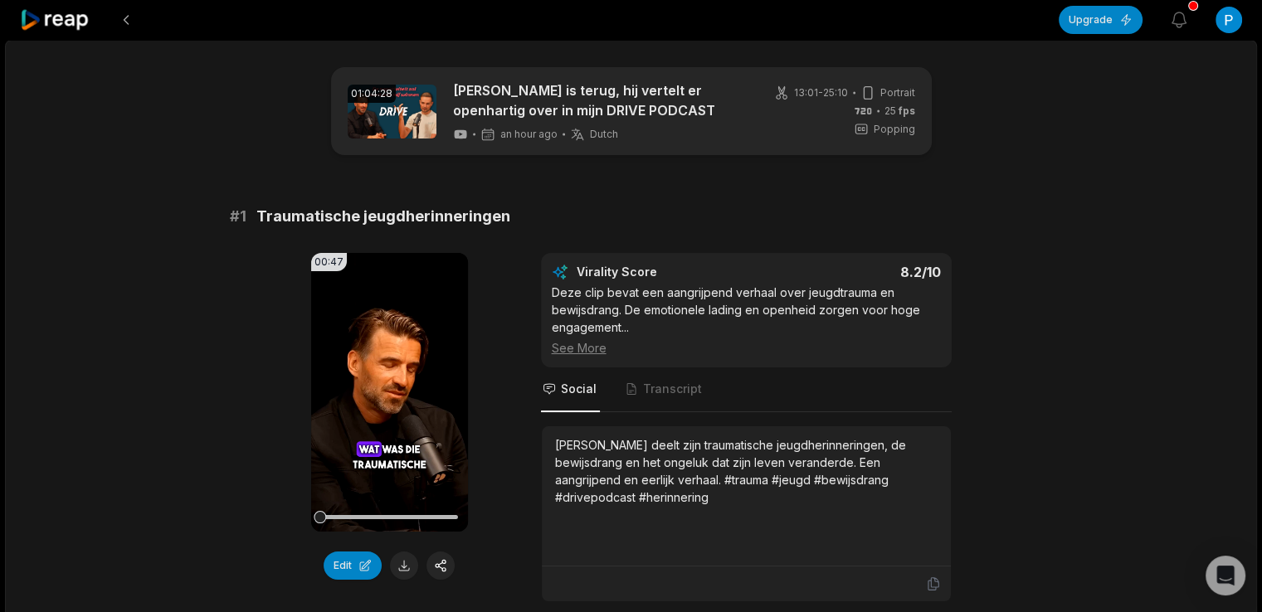
drag, startPoint x: 334, startPoint y: 515, endPoint x: 295, endPoint y: 523, distance: 39.7
click at [295, 523] on div "00:47 Your browser does not support mp4 format. Edit Virality Score 8.2 /10 Dez…" at bounding box center [631, 427] width 803 height 349
click at [395, 559] on button at bounding box center [404, 566] width 28 height 28
click at [366, 427] on video "Your browser does not support mp4 format." at bounding box center [389, 392] width 157 height 279
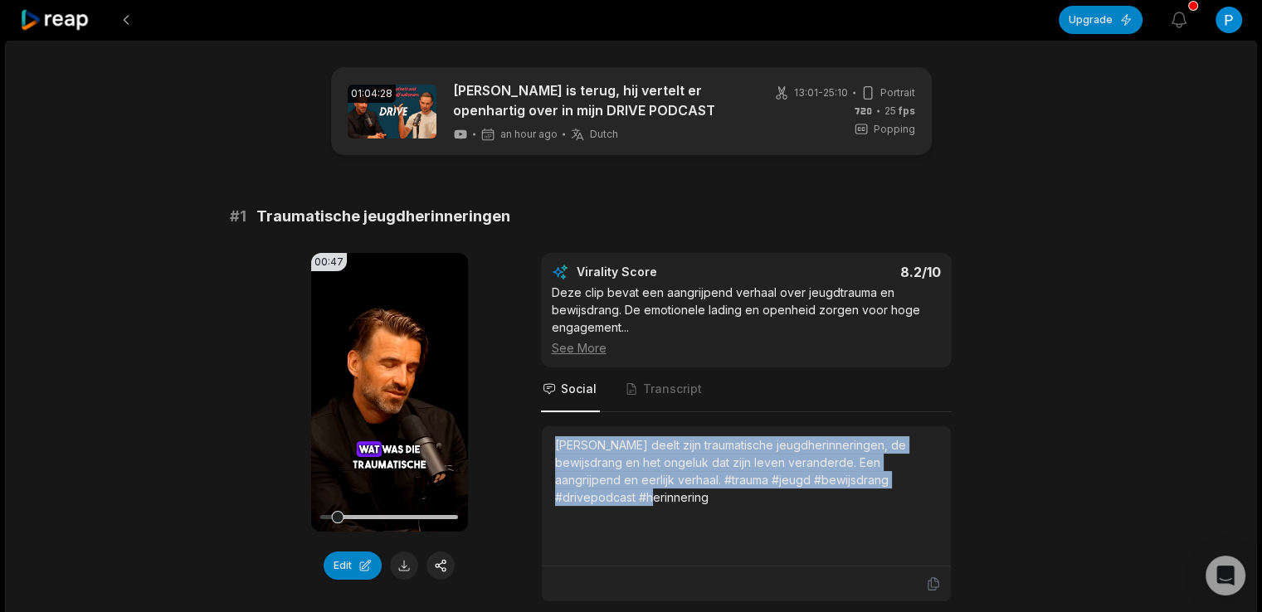
drag, startPoint x: 922, startPoint y: 476, endPoint x: 539, endPoint y: 442, distance: 384.1
click at [539, 442] on div "00:47 Your browser does not support mp4 format. Edit Virality Score 8.2 /10 Dez…" at bounding box center [631, 427] width 803 height 349
copy div "[PERSON_NAME] deelt zijn traumatische jeugdherinneringen, de bewijsdrang en het…"
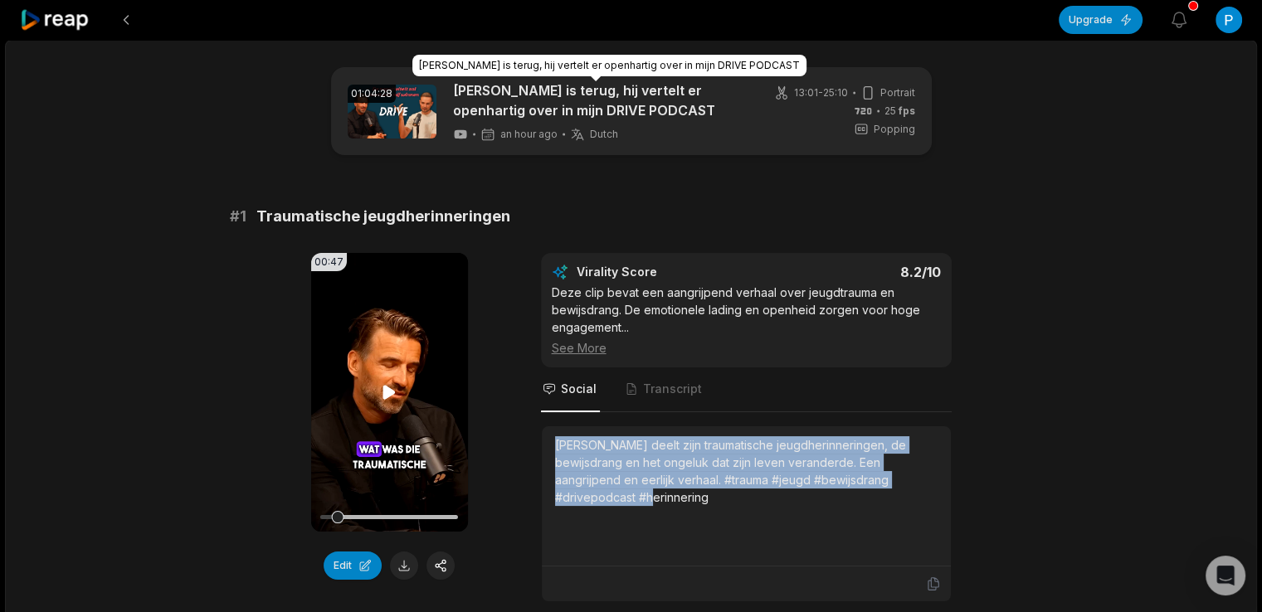
click at [388, 313] on video "Your browser does not support mp4 format." at bounding box center [389, 392] width 157 height 279
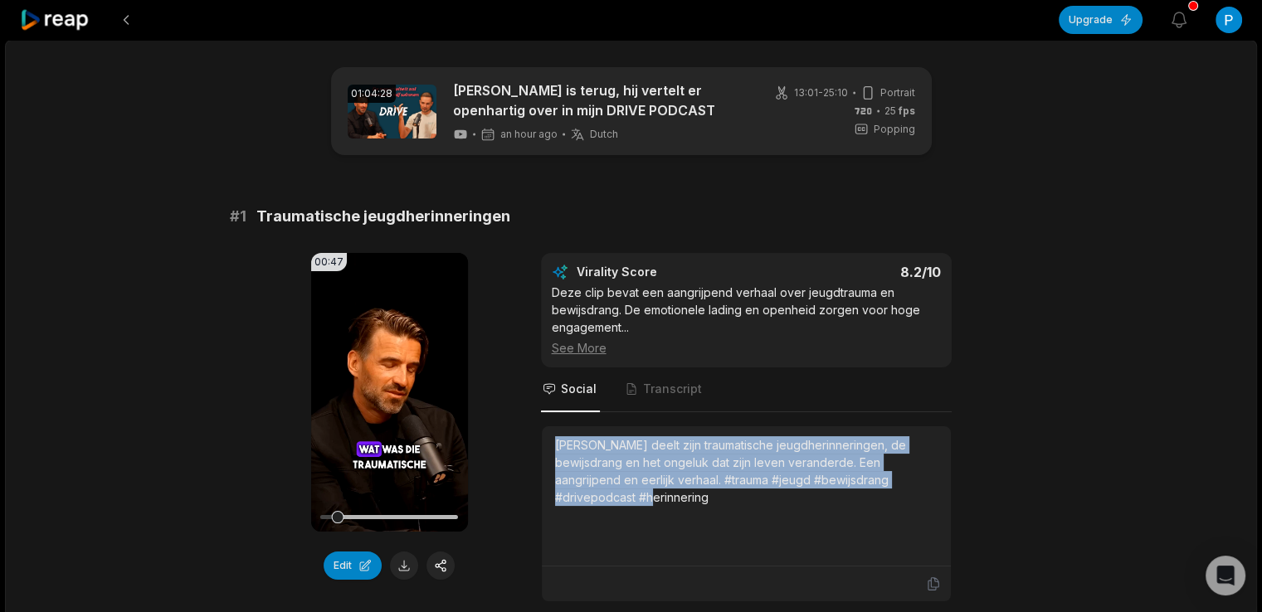
scroll to position [553, 0]
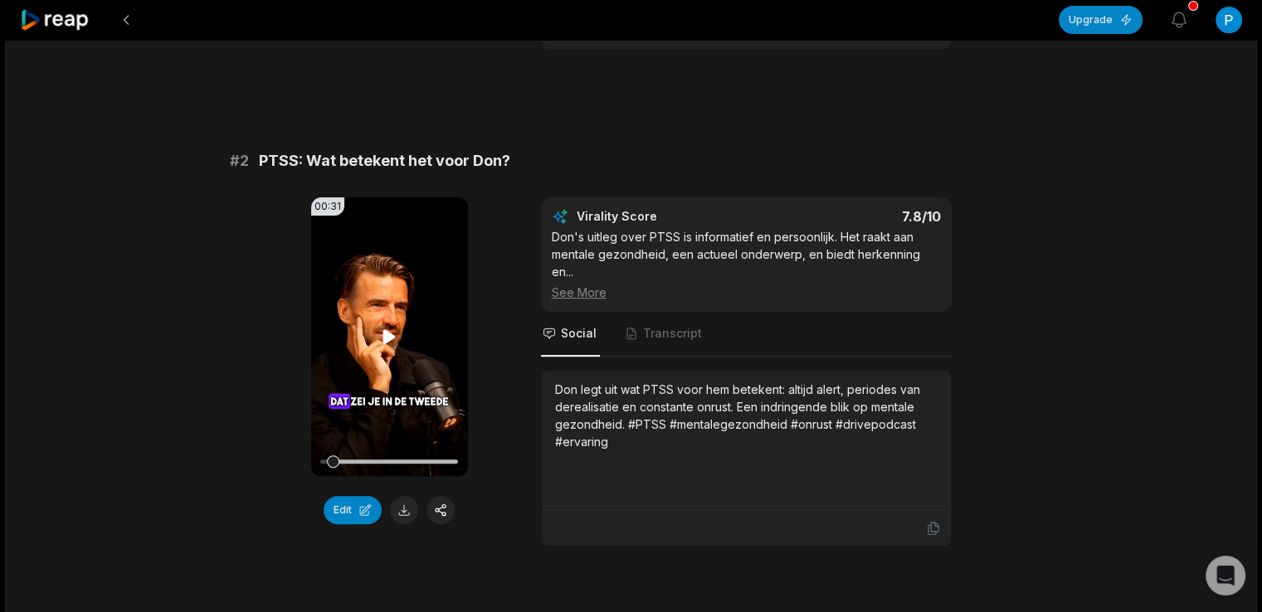
click at [389, 336] on icon at bounding box center [389, 336] width 12 height 14
click at [383, 338] on icon at bounding box center [389, 336] width 12 height 14
click at [383, 338] on icon at bounding box center [389, 337] width 20 height 20
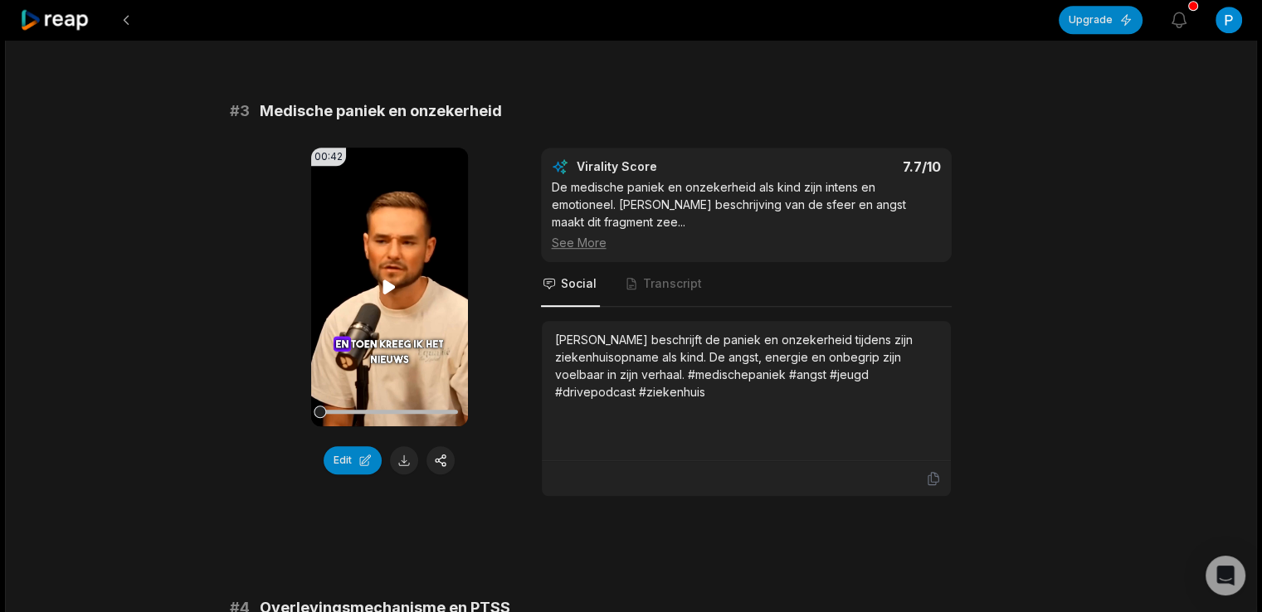
scroll to position [1106, 0]
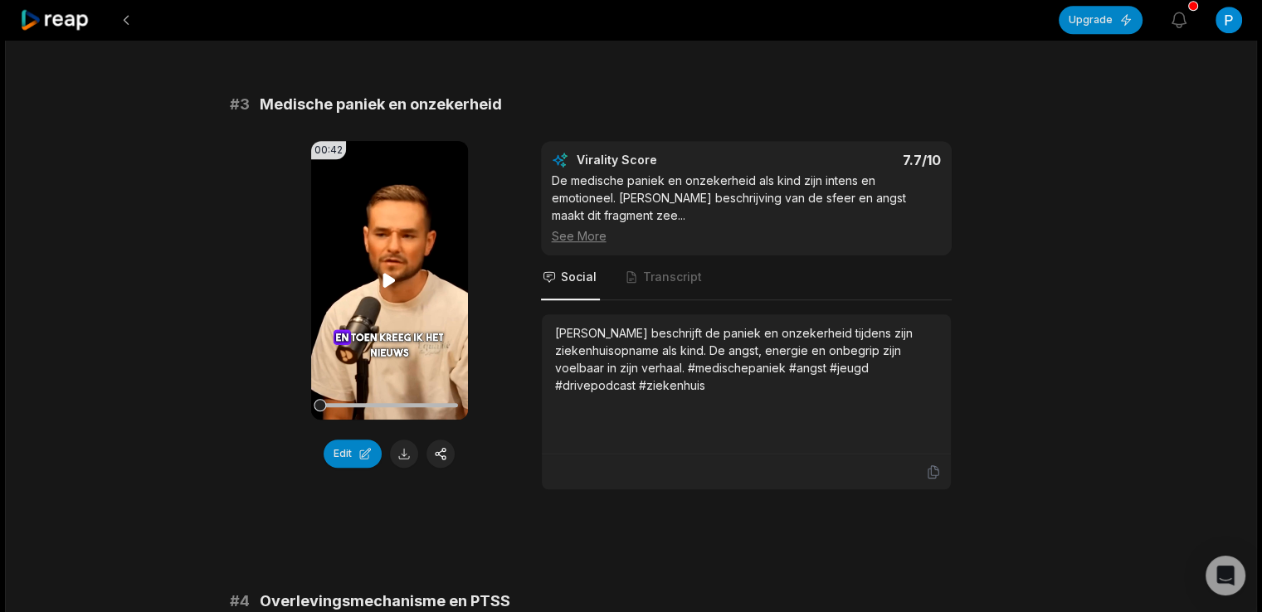
click at [391, 273] on icon at bounding box center [389, 280] width 12 height 14
drag, startPoint x: 332, startPoint y: 386, endPoint x: 307, endPoint y: 386, distance: 24.9
click at [308, 386] on div "00:42 Your browser does not support mp4 format. Edit Virality Score 7.7 /10 De …" at bounding box center [631, 315] width 803 height 349
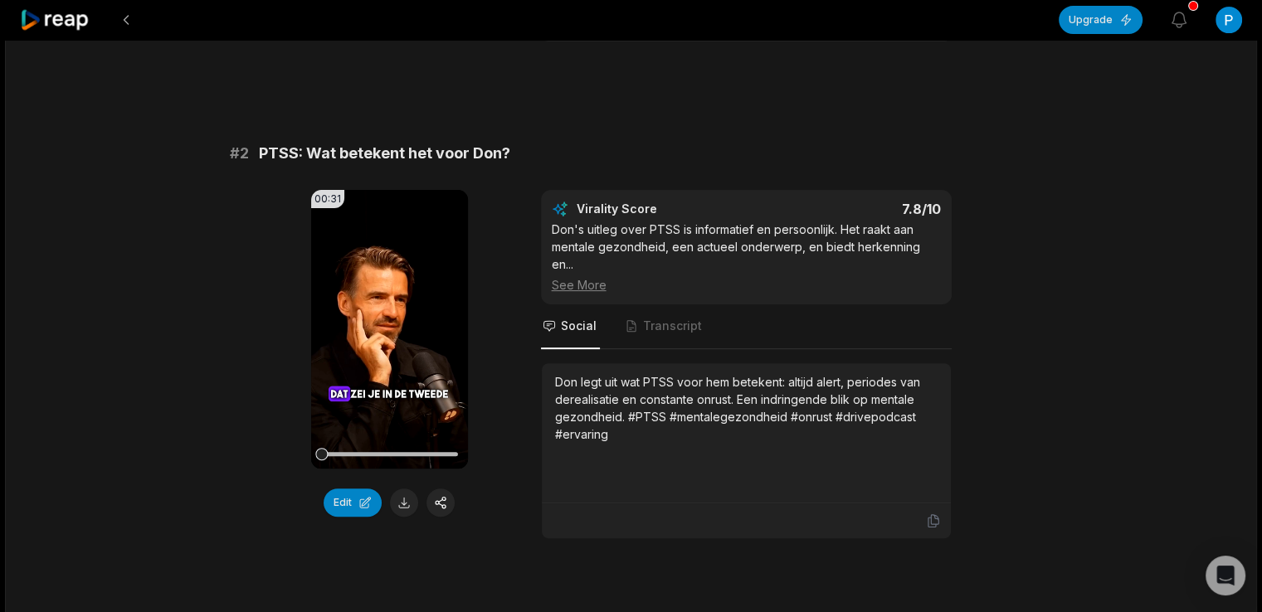
scroll to position [553, 0]
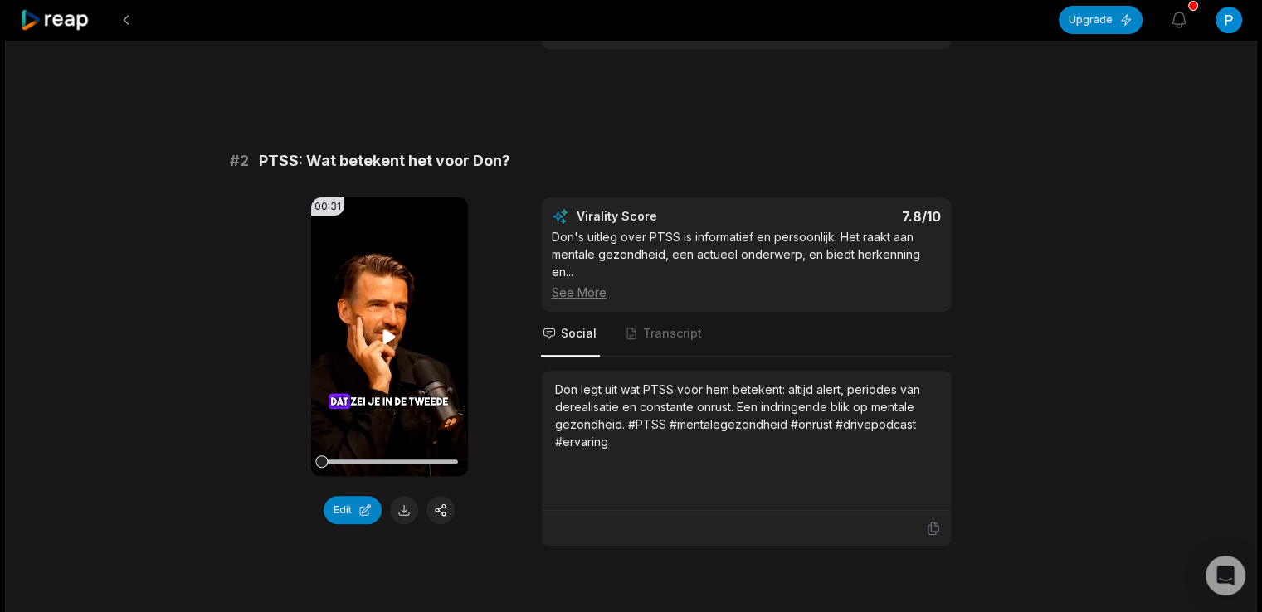
click at [394, 335] on icon at bounding box center [389, 336] width 12 height 14
click at [394, 339] on icon at bounding box center [389, 337] width 20 height 20
click at [403, 496] on button at bounding box center [404, 510] width 28 height 28
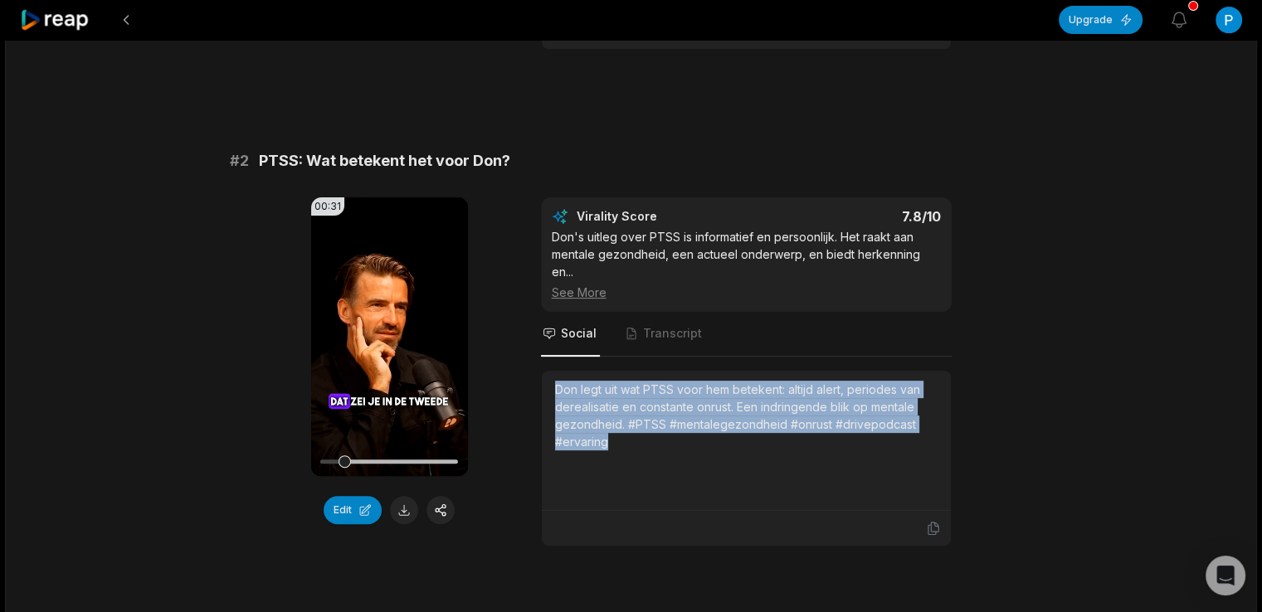
drag, startPoint x: 641, startPoint y: 430, endPoint x: 549, endPoint y: 356, distance: 117.4
click at [549, 371] on div "Don legt uit wat PTSS voor hem betekent: altijd alert, periodes van derealisati…" at bounding box center [746, 441] width 409 height 140
copy div "Don legt uit wat PTSS voor hem betekent: altijd alert, periodes van derealisati…"
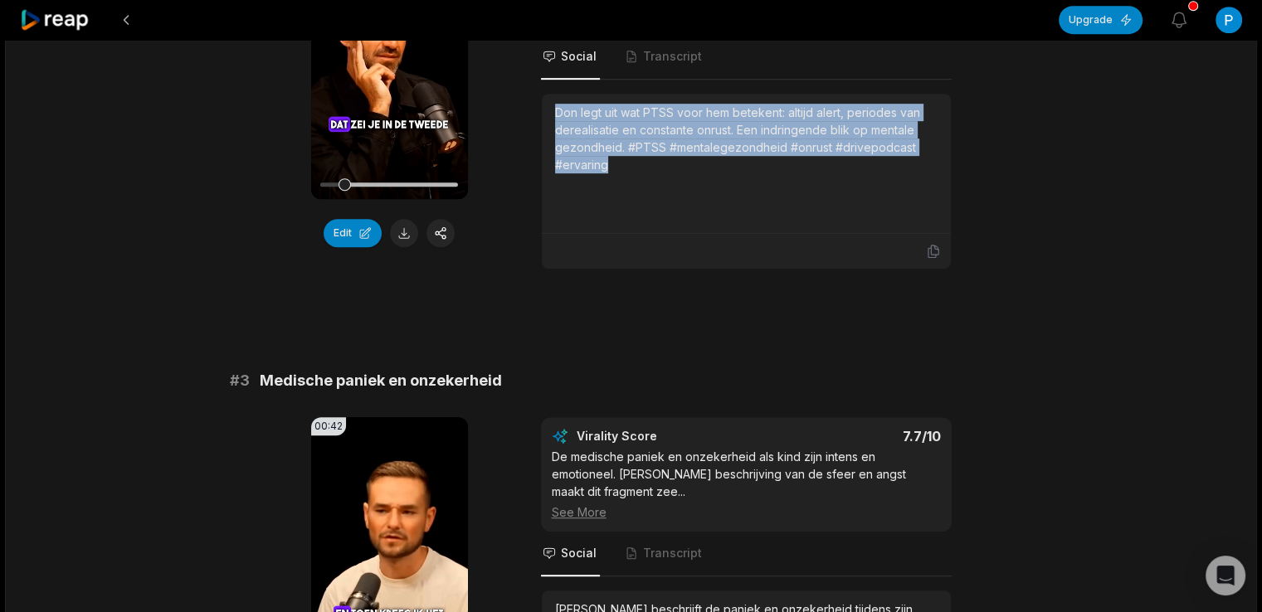
scroll to position [1106, 0]
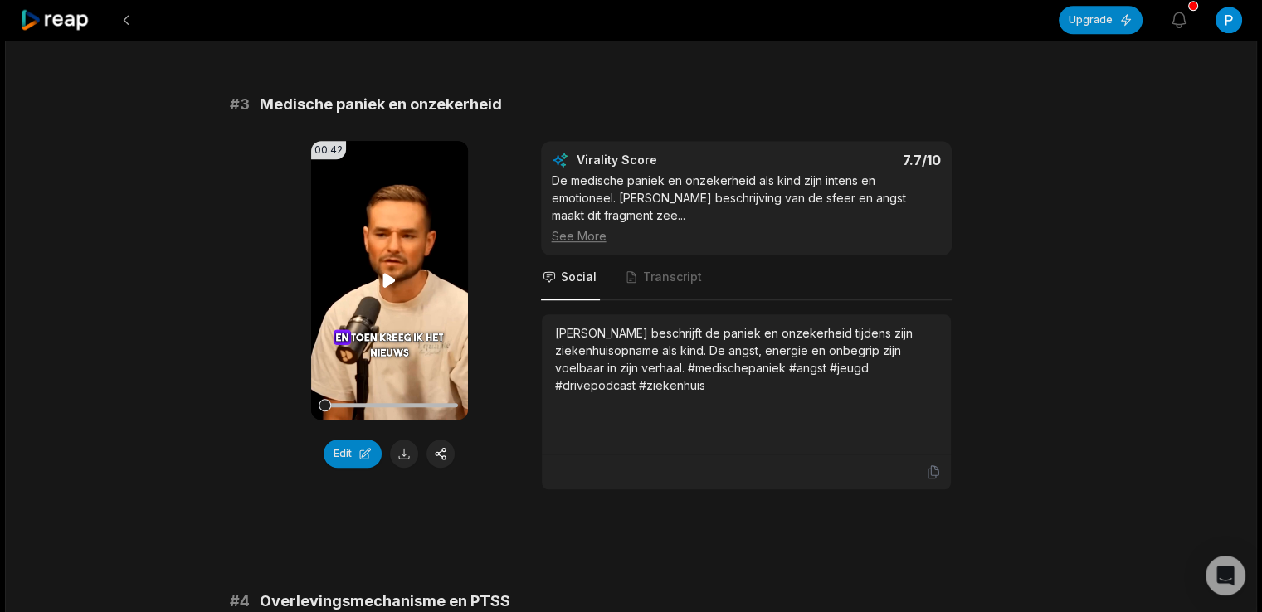
click at [392, 271] on icon at bounding box center [389, 281] width 20 height 20
click at [401, 440] on button at bounding box center [404, 454] width 28 height 28
click at [740, 353] on div "[PERSON_NAME] beschrijft de paniek en onzekerheid tijdens zijn ziekenhuisopname…" at bounding box center [746, 359] width 383 height 70
click at [736, 343] on div "[PERSON_NAME] beschrijft de paniek en onzekerheid tijdens zijn ziekenhuisopname…" at bounding box center [746, 359] width 383 height 70
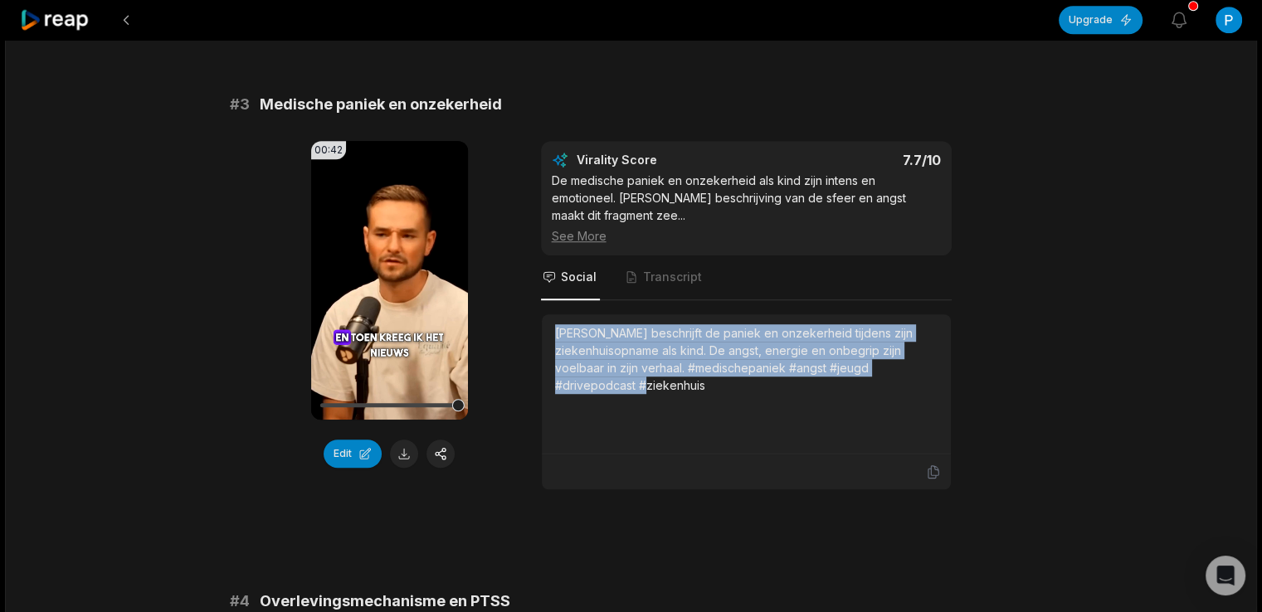
drag, startPoint x: 700, startPoint y: 347, endPoint x: 511, endPoint y: 298, distance: 195.4
click at [511, 298] on div "00:42 Your browser does not support mp4 format. Edit Virality Score 7.7 /10 De …" at bounding box center [631, 315] width 803 height 349
copy div "[PERSON_NAME] beschrijft de paniek en onzekerheid tijdens zijn ziekenhuisopname…"
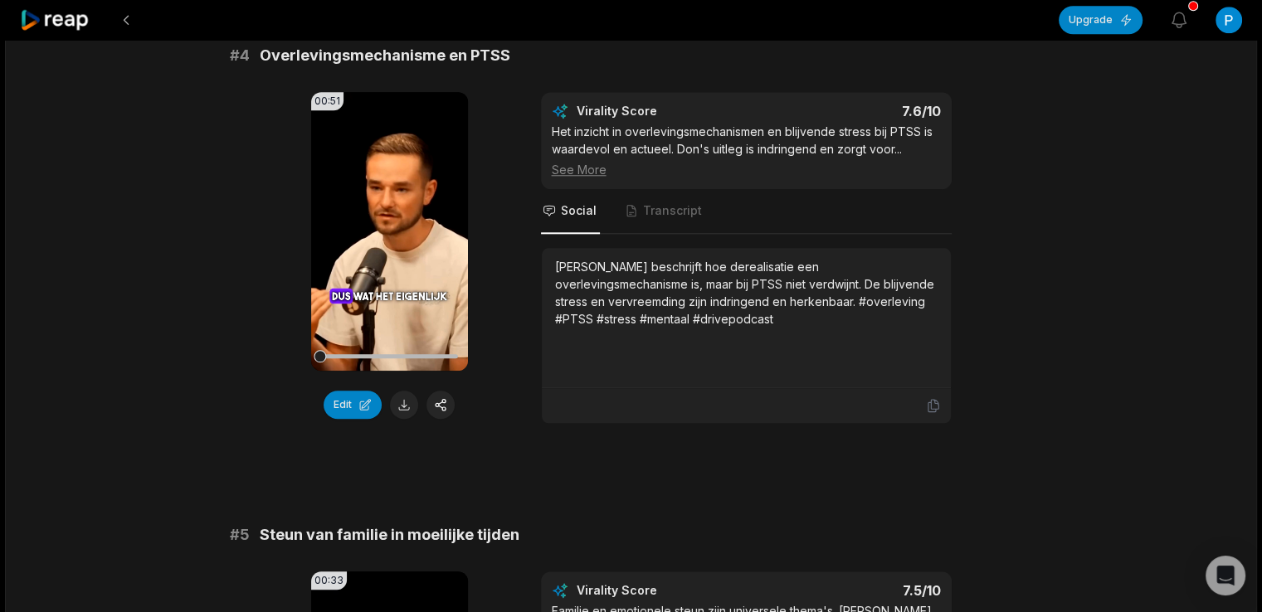
scroll to position [1660, 0]
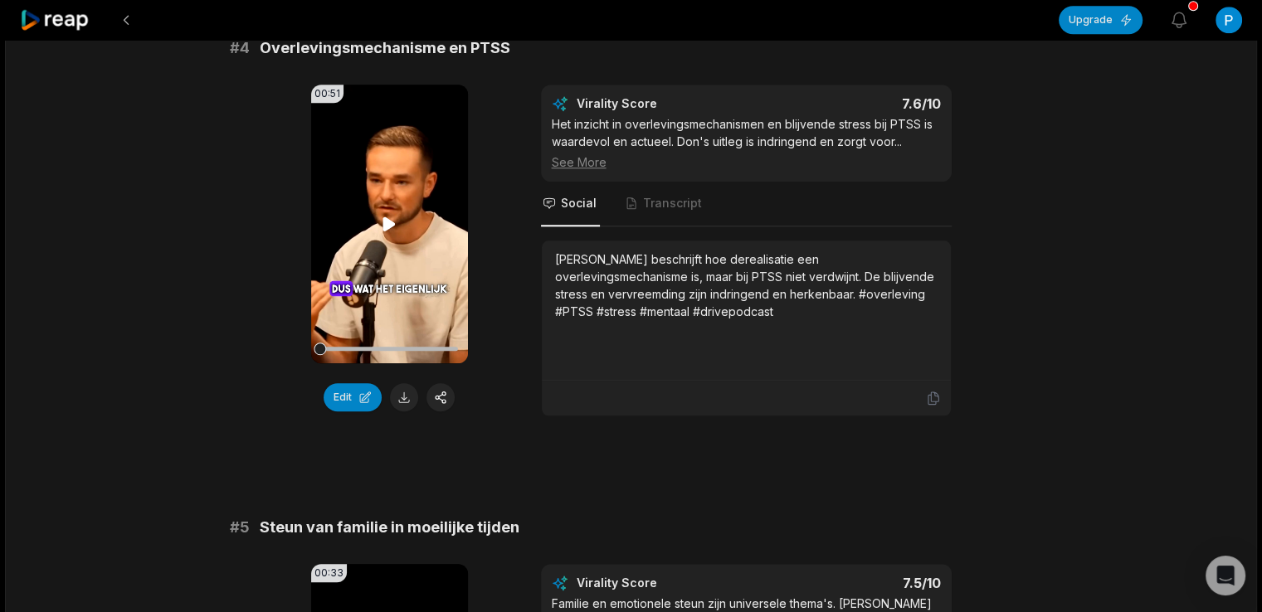
click at [385, 217] on icon at bounding box center [389, 224] width 12 height 14
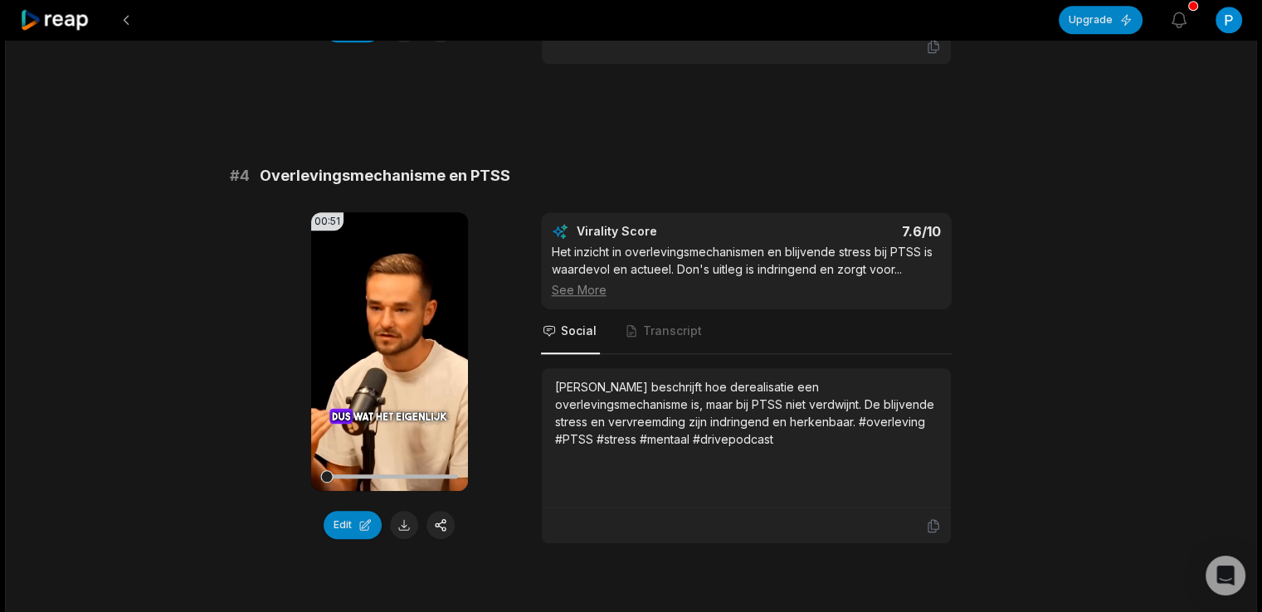
scroll to position [1549, 0]
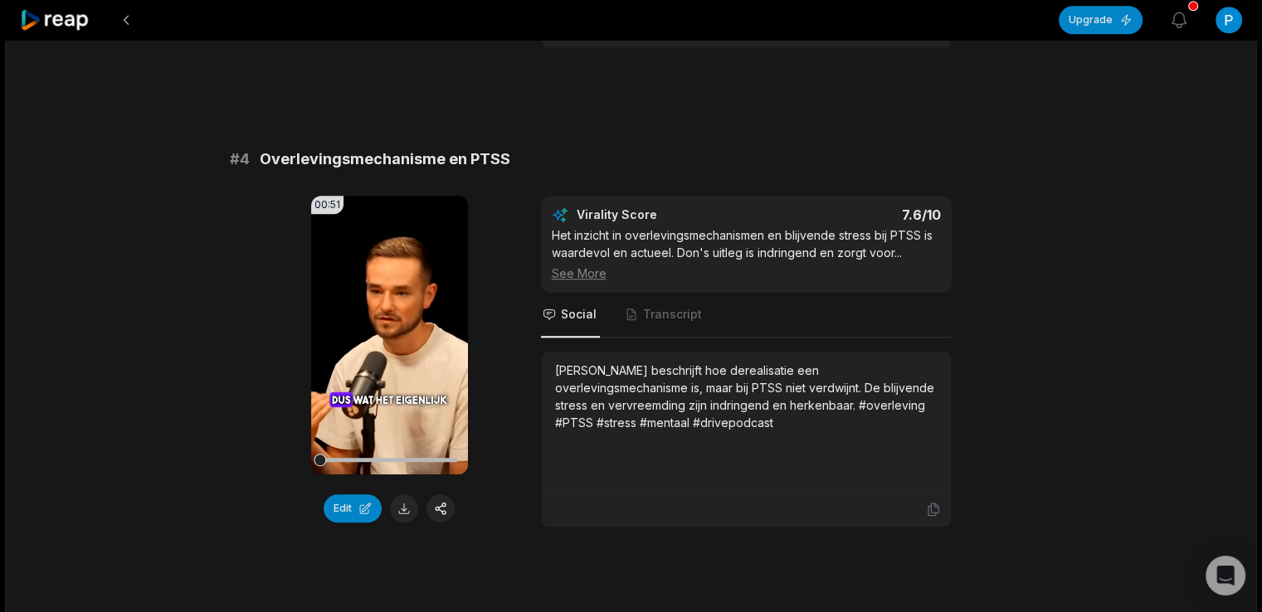
drag, startPoint x: 334, startPoint y: 417, endPoint x: 299, endPoint y: 418, distance: 35.7
click at [301, 418] on div "00:51 Your browser does not support mp4 format. Edit Virality Score 7.6 /10 Het…" at bounding box center [631, 362] width 803 height 332
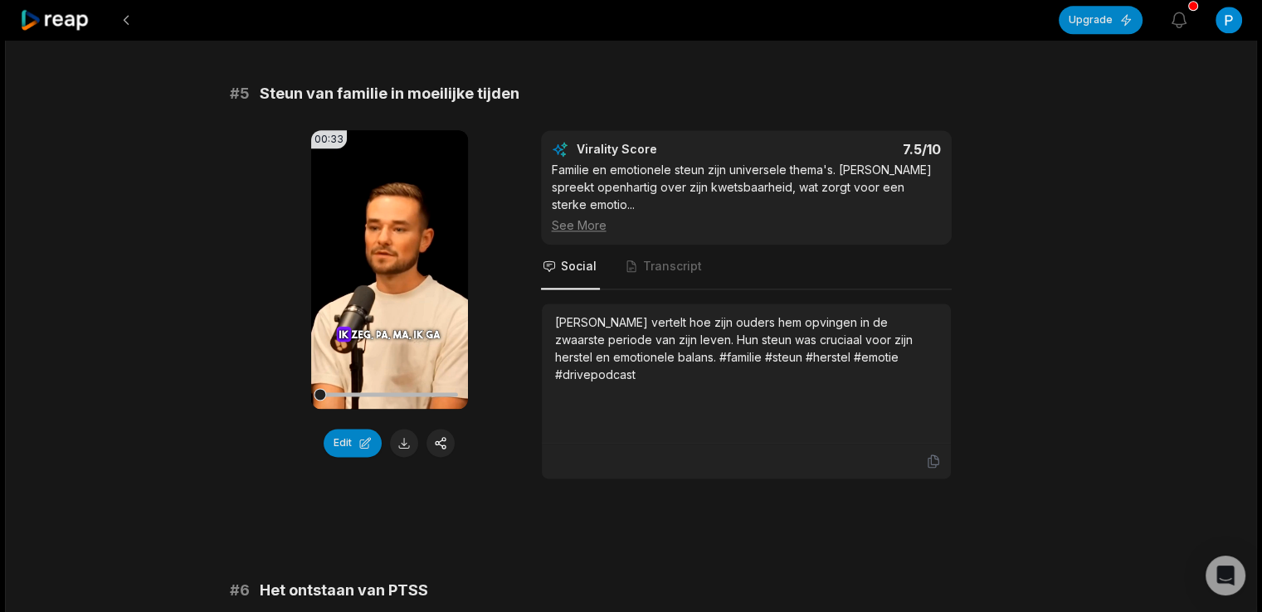
scroll to position [2101, 0]
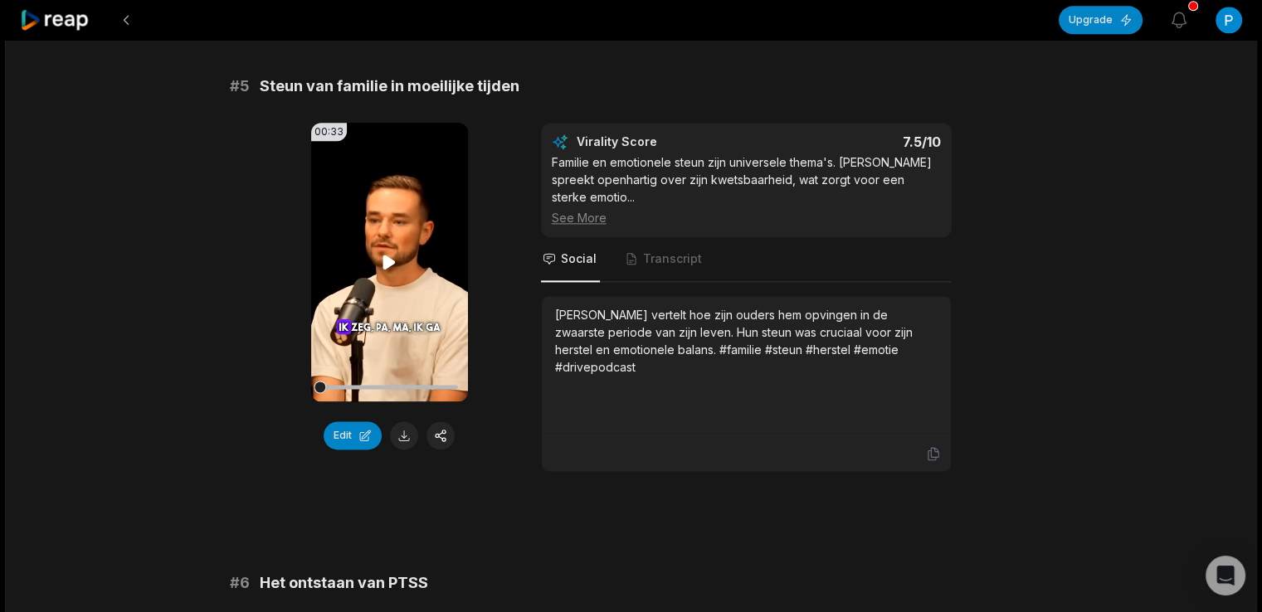
click at [386, 255] on icon at bounding box center [389, 262] width 12 height 14
click at [402, 422] on button at bounding box center [404, 436] width 28 height 28
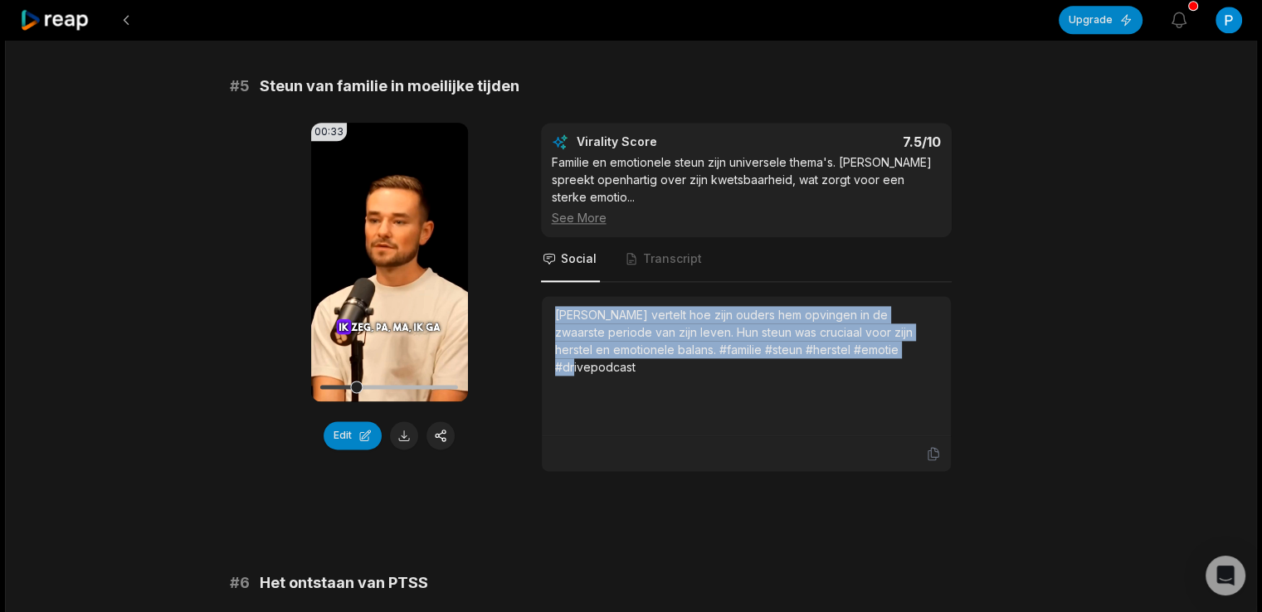
drag, startPoint x: 879, startPoint y: 308, endPoint x: 545, endPoint y: 274, distance: 335.3
click at [545, 296] on div "[PERSON_NAME] vertelt hoe zijn ouders hem opvingen in de zwaarste periode van z…" at bounding box center [746, 366] width 409 height 140
copy div "[PERSON_NAME] vertelt hoe zijn ouders hem opvingen in de zwaarste periode van z…"
click at [366, 221] on video "Your browser does not support mp4 format." at bounding box center [389, 262] width 157 height 279
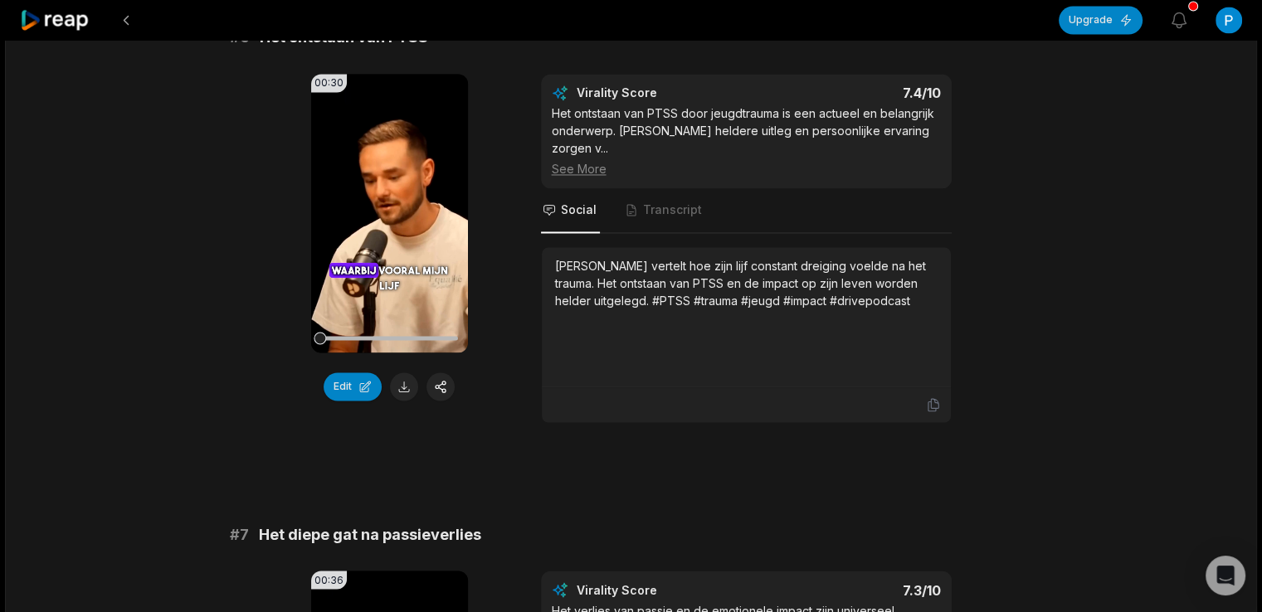
scroll to position [2656, 0]
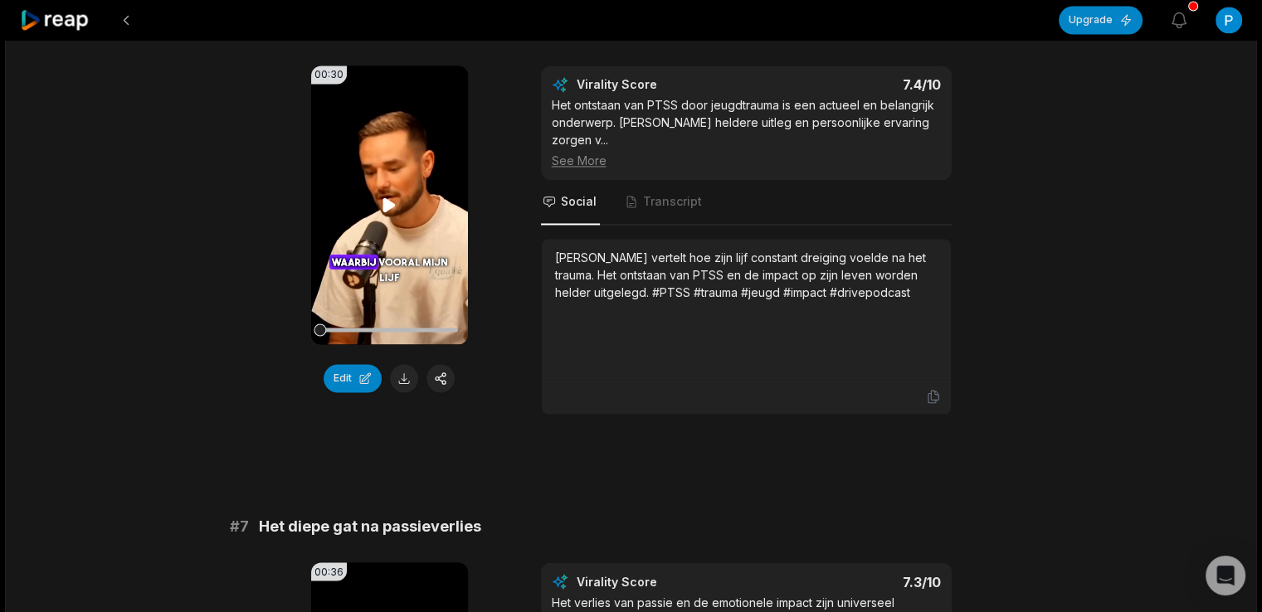
click at [385, 195] on icon at bounding box center [389, 205] width 20 height 20
drag, startPoint x: 199, startPoint y: 290, endPoint x: 202, endPoint y: 280, distance: 10.5
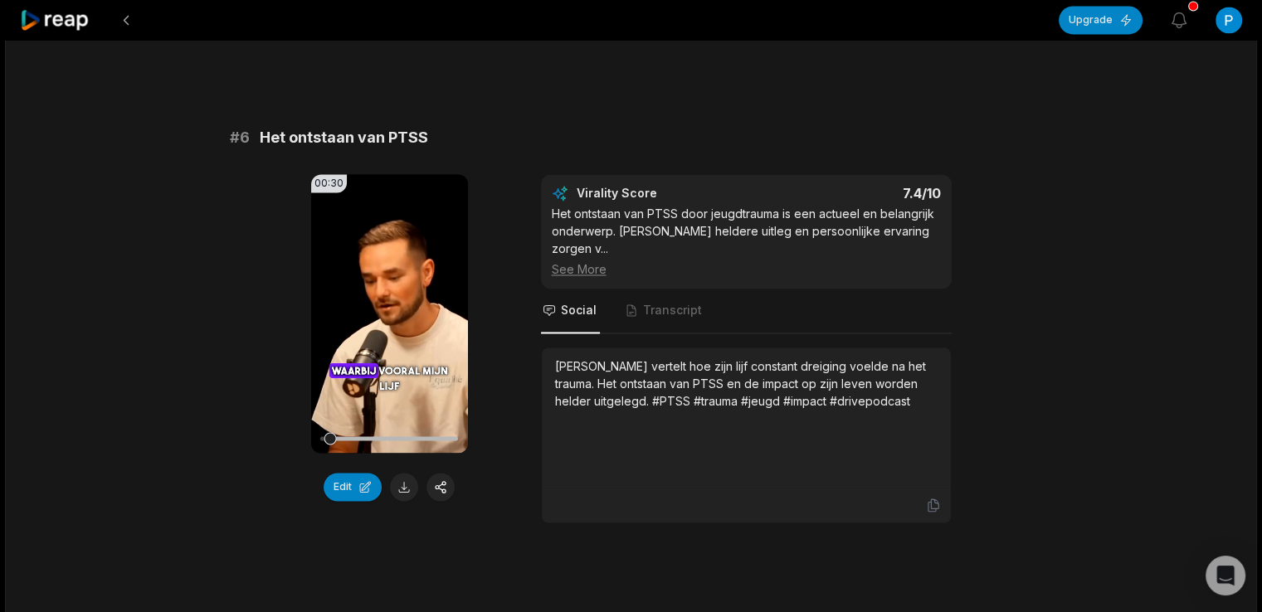
scroll to position [2530, 0]
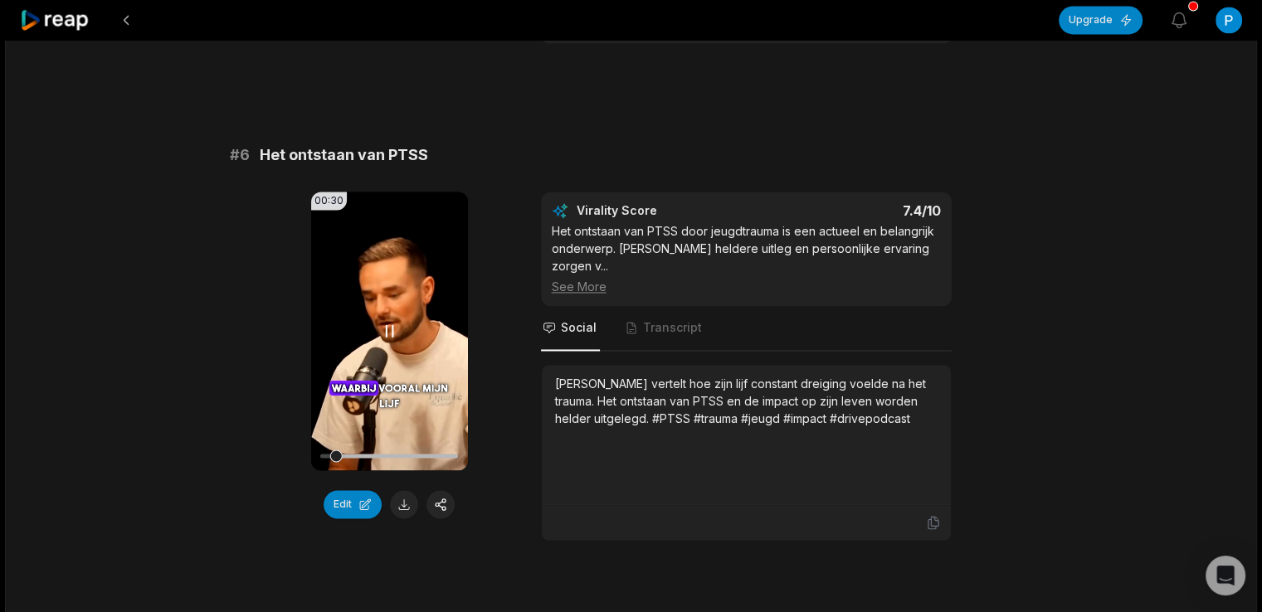
click at [388, 321] on icon at bounding box center [389, 331] width 20 height 20
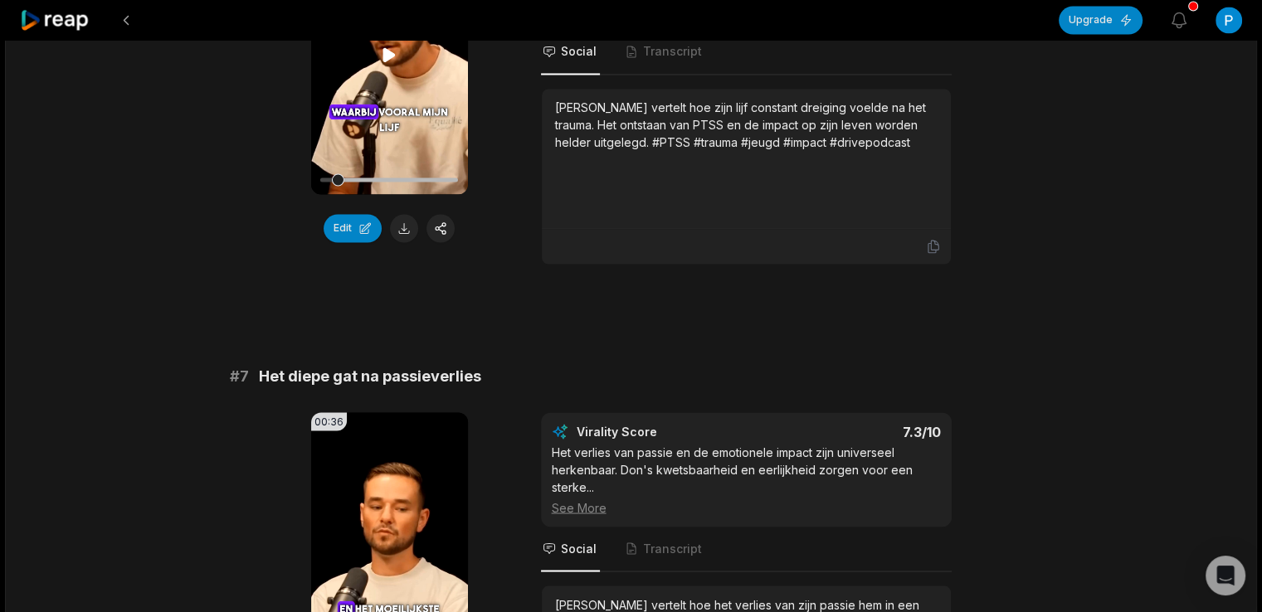
scroll to position [3083, 0]
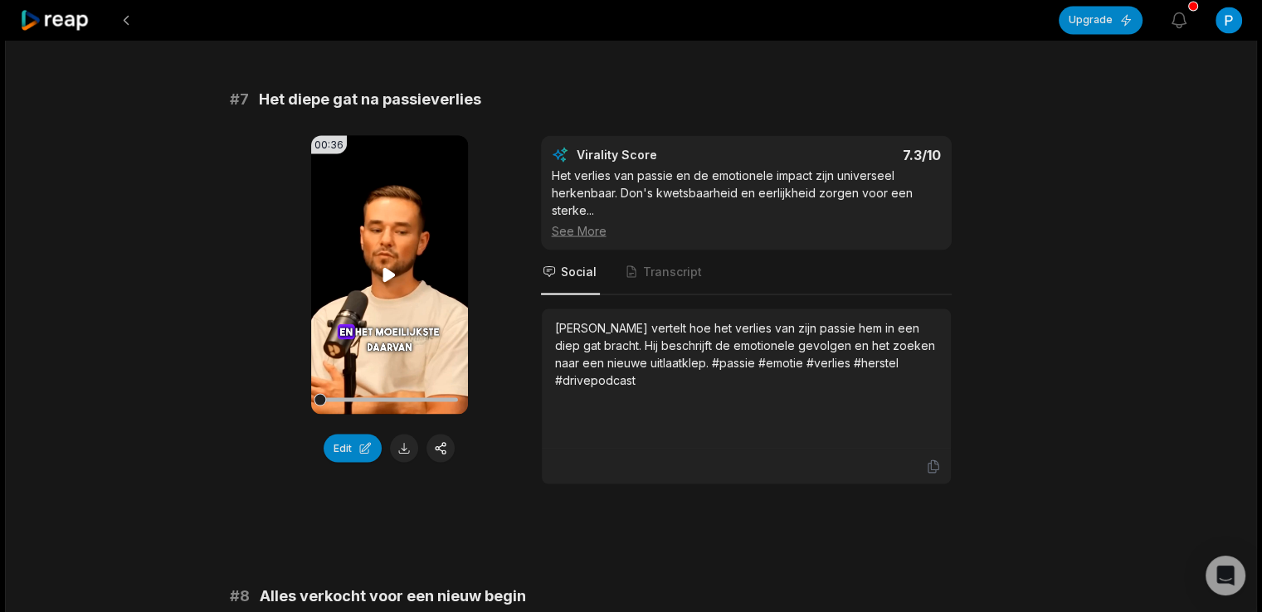
click at [382, 197] on video "Your browser does not support mp4 format." at bounding box center [389, 274] width 157 height 279
click at [402, 434] on button at bounding box center [404, 448] width 28 height 28
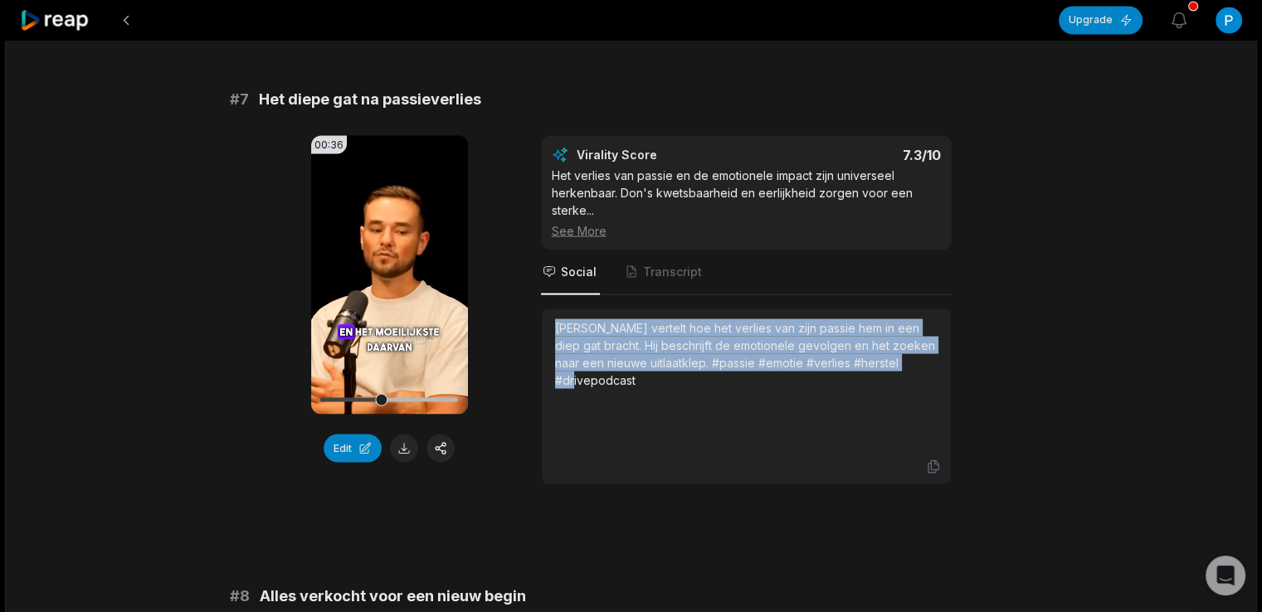
drag, startPoint x: 885, startPoint y: 304, endPoint x: 508, endPoint y: 269, distance: 379.2
click at [508, 269] on div "00:36 Your browser does not support mp4 format. Edit Virality Score 7.3 /10 Het…" at bounding box center [631, 309] width 803 height 349
copy div "[PERSON_NAME] vertelt hoe het verlies van zijn passie hem in een diep gat brach…"
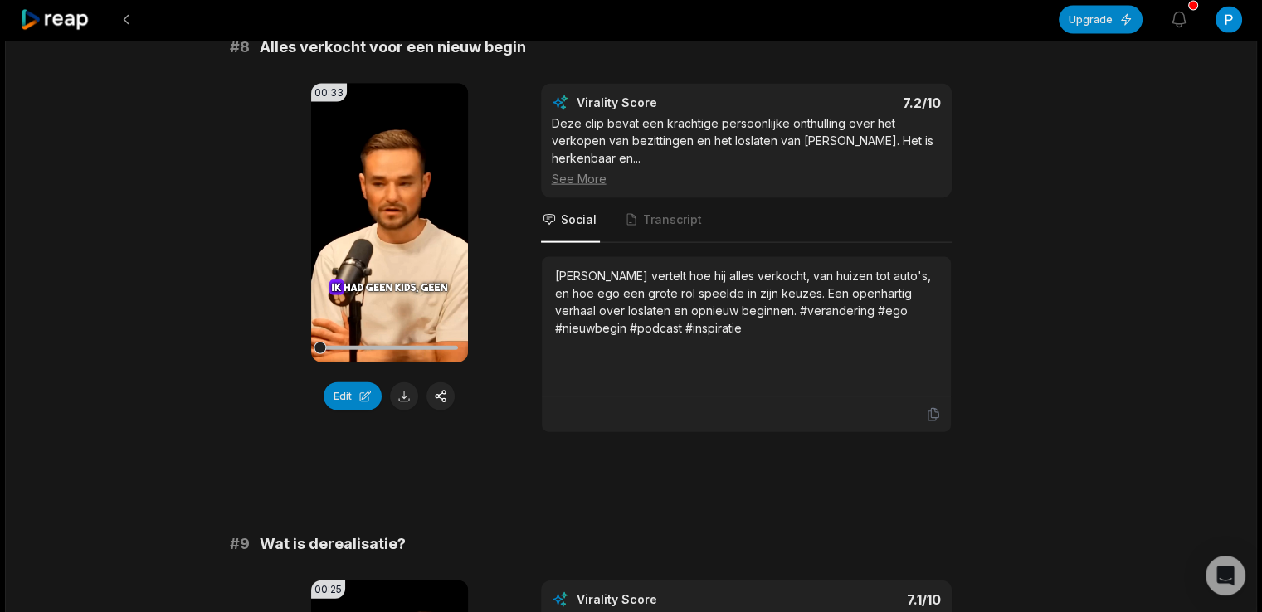
scroll to position [3636, 0]
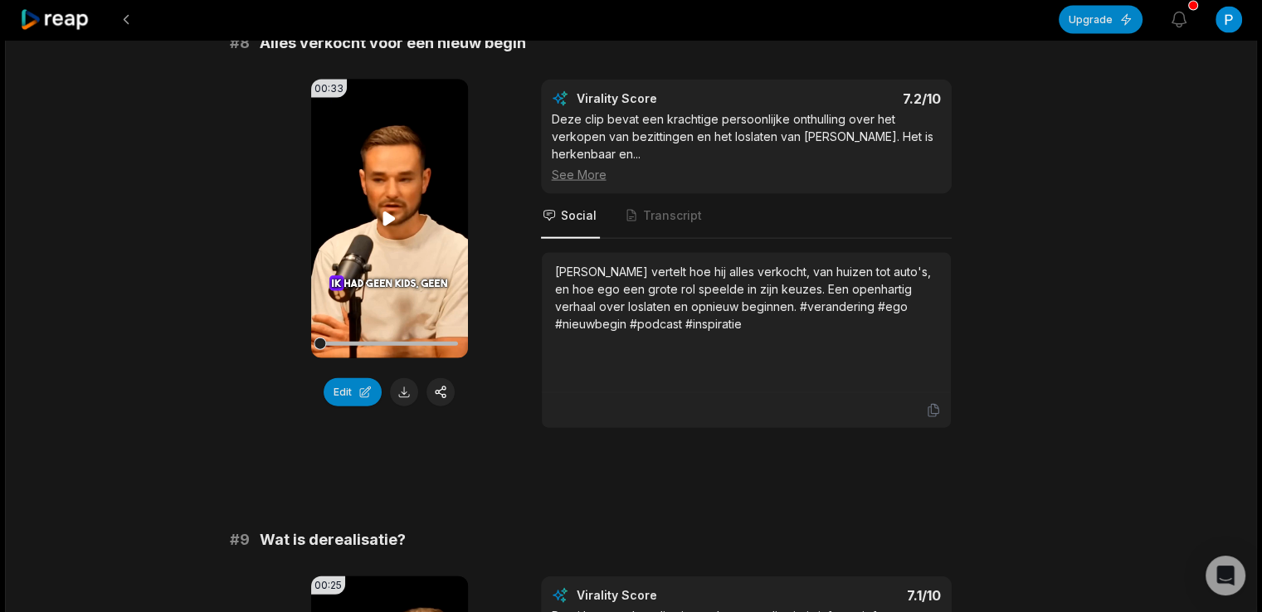
click at [388, 212] on icon at bounding box center [389, 219] width 12 height 14
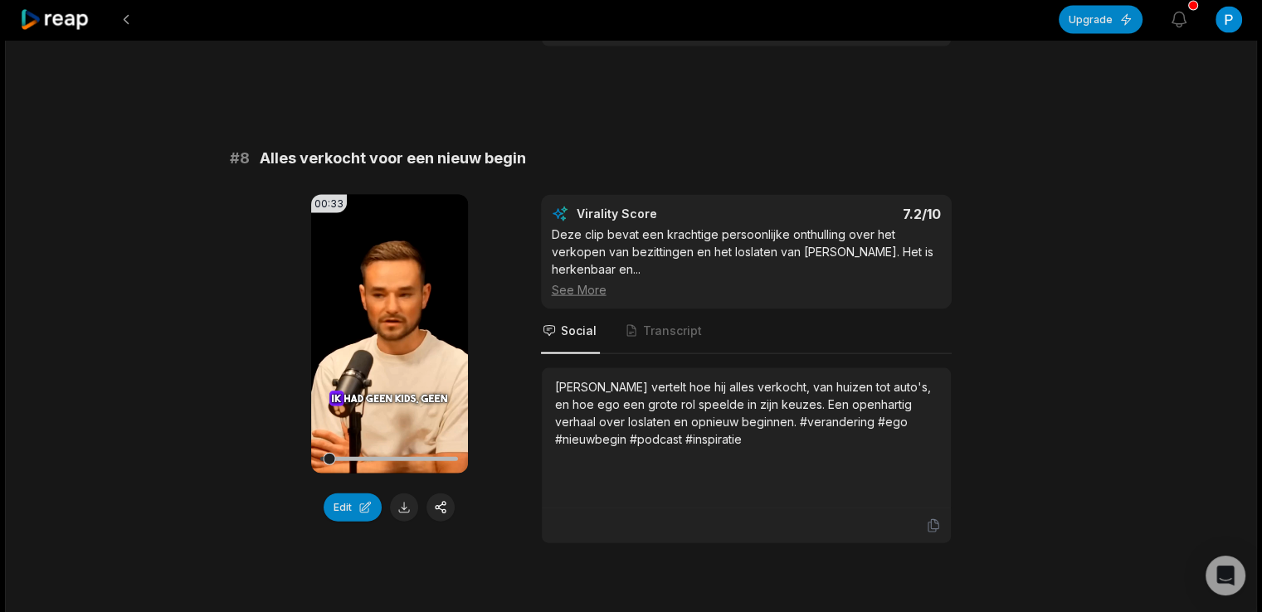
scroll to position [3513, 0]
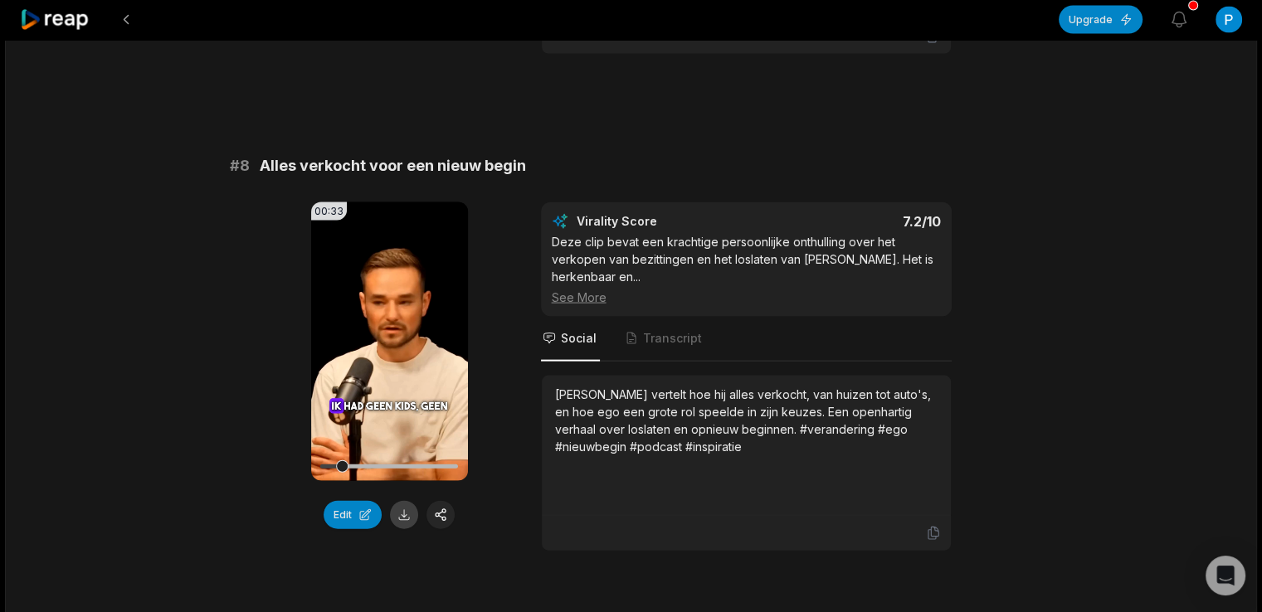
click at [402, 501] on button at bounding box center [404, 515] width 28 height 28
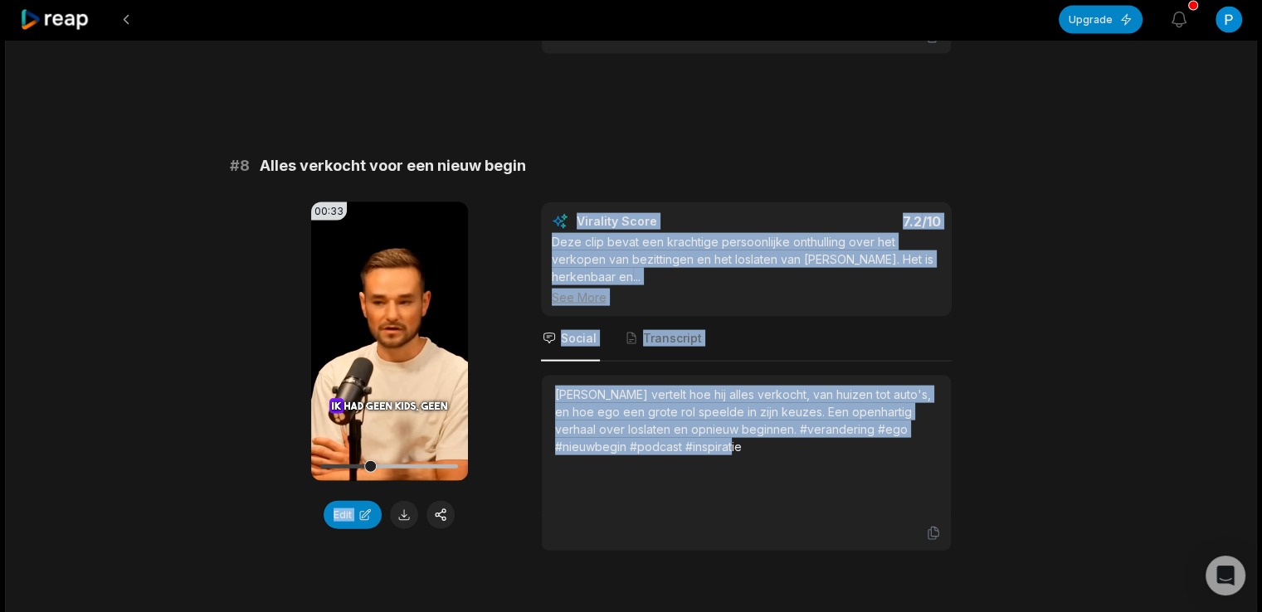
drag, startPoint x: 754, startPoint y: 387, endPoint x: 500, endPoint y: 328, distance: 260.7
click at [500, 328] on div "00:33 Your browser does not support mp4 format. Edit Virality Score 7.2 /10 Dez…" at bounding box center [631, 376] width 803 height 349
click at [676, 386] on div "[PERSON_NAME] vertelt hoe hij alles verkocht, van huizen tot auto's, en hoe ego…" at bounding box center [746, 421] width 383 height 70
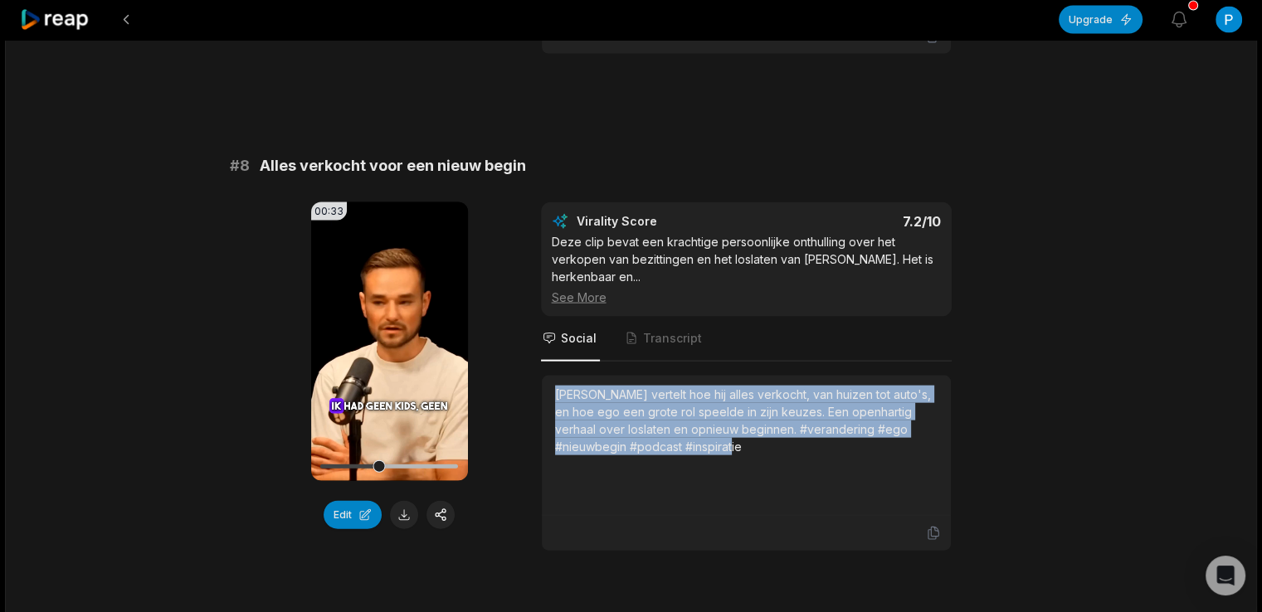
drag, startPoint x: 651, startPoint y: 385, endPoint x: 549, endPoint y: 338, distance: 112.5
click at [549, 376] on div "[PERSON_NAME] vertelt hoe hij alles verkocht, van huizen tot auto's, en hoe ego…" at bounding box center [746, 446] width 409 height 140
copy div "[PERSON_NAME] vertelt hoe hij alles verkocht, van huizen tot auto's, en hoe ego…"
